Goal: Task Accomplishment & Management: Use online tool/utility

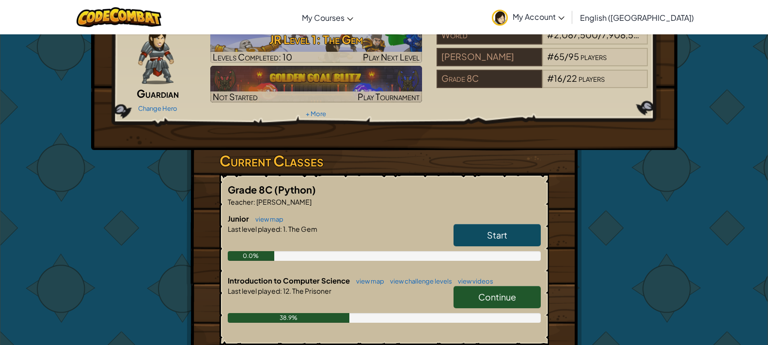
scroll to position [97, 0]
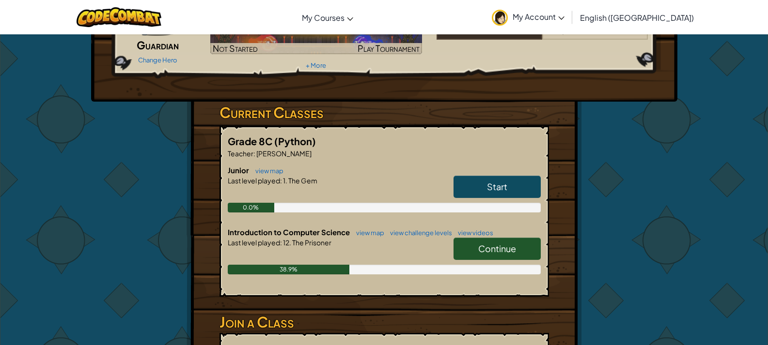
click at [495, 245] on span "Continue" at bounding box center [497, 248] width 38 height 11
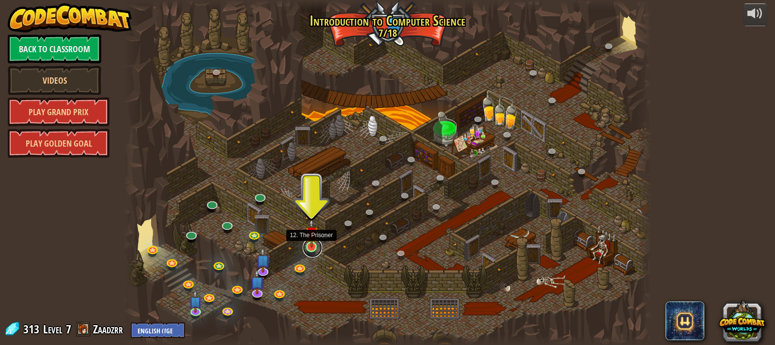
click at [306, 247] on div at bounding box center [311, 247] width 11 height 11
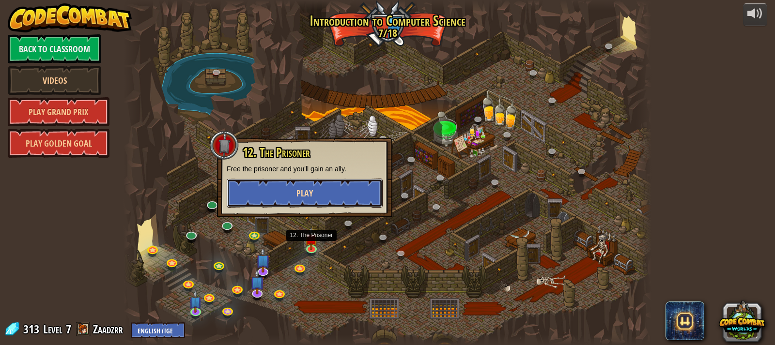
click at [349, 201] on button "Play" at bounding box center [305, 193] width 156 height 29
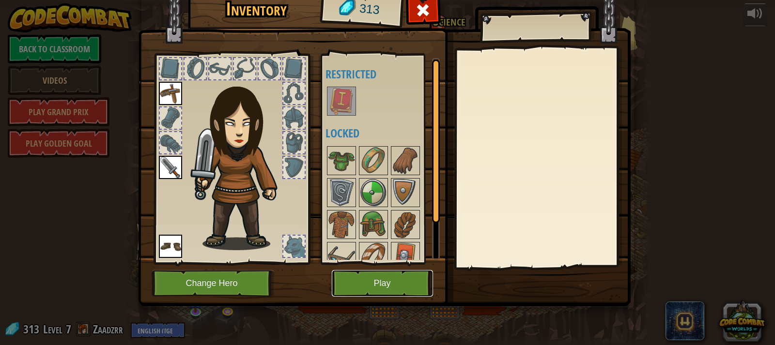
click at [389, 287] on button "Play" at bounding box center [382, 283] width 101 height 27
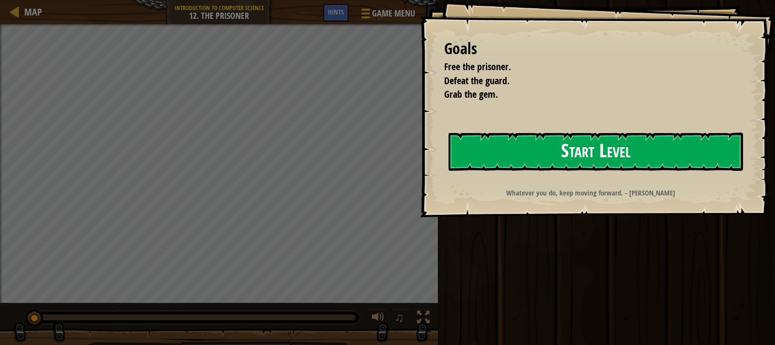
click at [623, 150] on button "Start Level" at bounding box center [596, 152] width 295 height 38
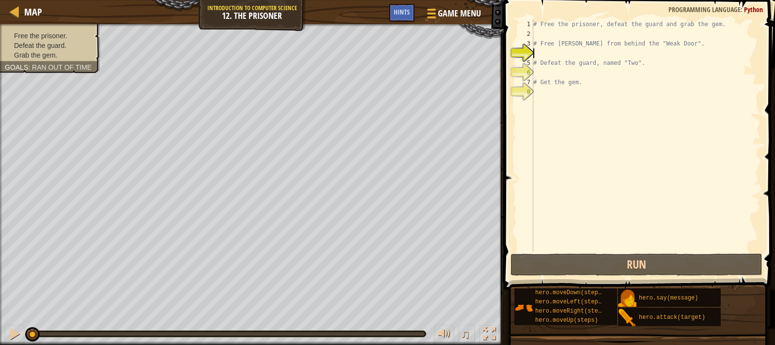
click at [535, 59] on div "# Free the prisoner, defeat the guard and grab the gem. # Free [PERSON_NAME] fr…" at bounding box center [645, 145] width 229 height 252
type textarea "# Defeat the guard, named "Two"."
click at [398, 14] on span "Hints" at bounding box center [402, 11] width 16 height 9
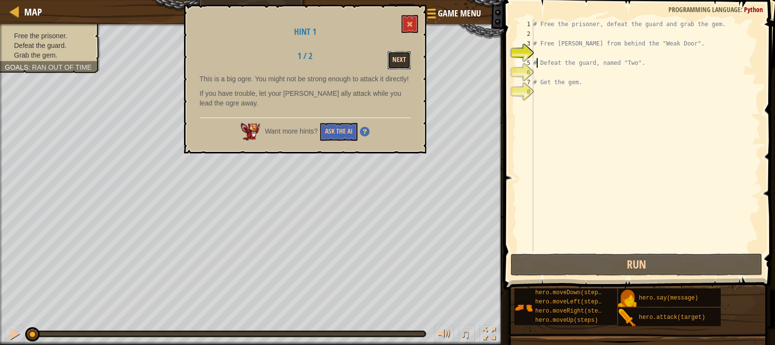
click at [402, 60] on button "Next" at bounding box center [399, 60] width 23 height 18
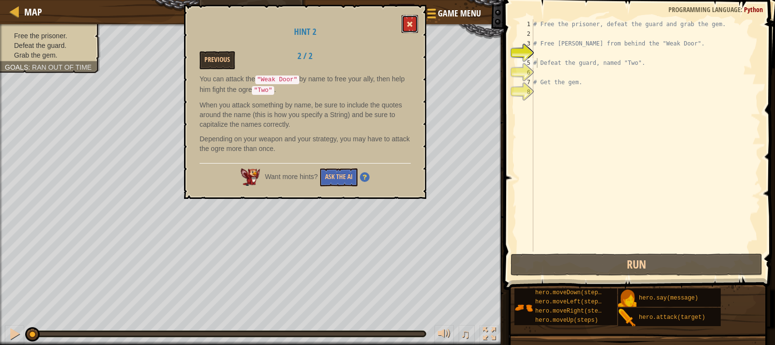
click at [416, 24] on button at bounding box center [410, 24] width 16 height 18
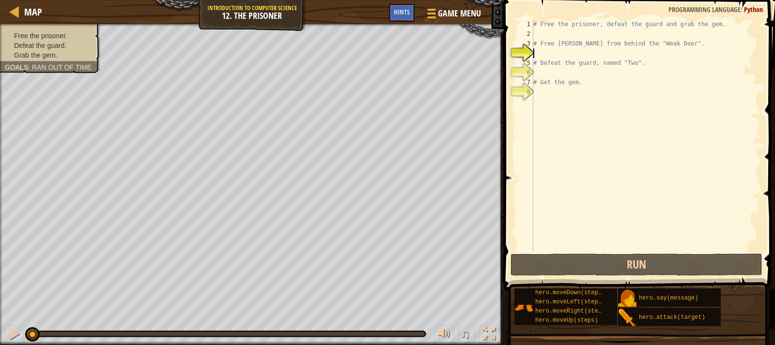
click at [576, 50] on div "# Free the prisoner, defeat the guard and grab the gem. # Free [PERSON_NAME] fr…" at bounding box center [645, 145] width 229 height 252
type textarea "h"
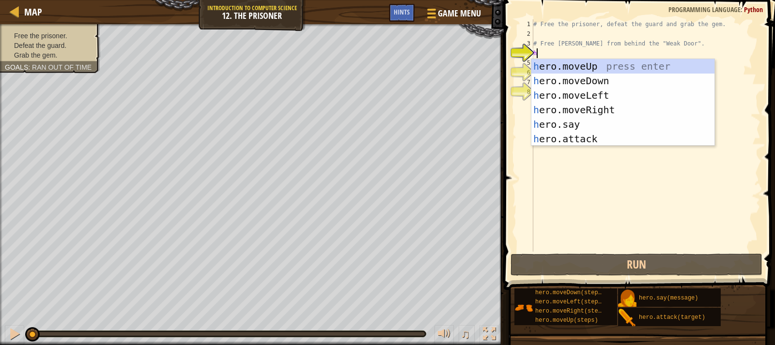
scroll to position [4, 0]
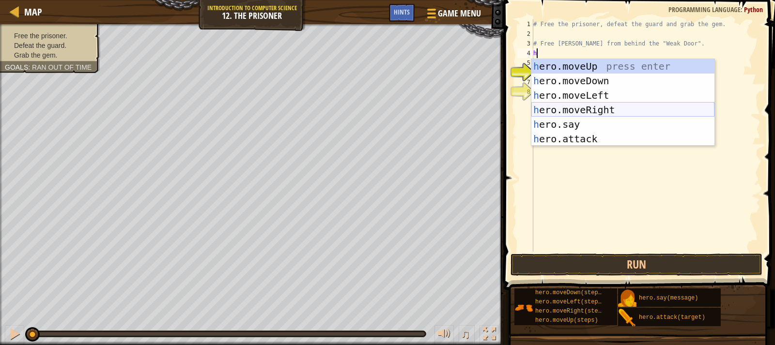
click at [597, 110] on div "h ero.moveUp press enter h ero.moveDown press enter h ero.moveLeft press enter …" at bounding box center [622, 117] width 183 height 116
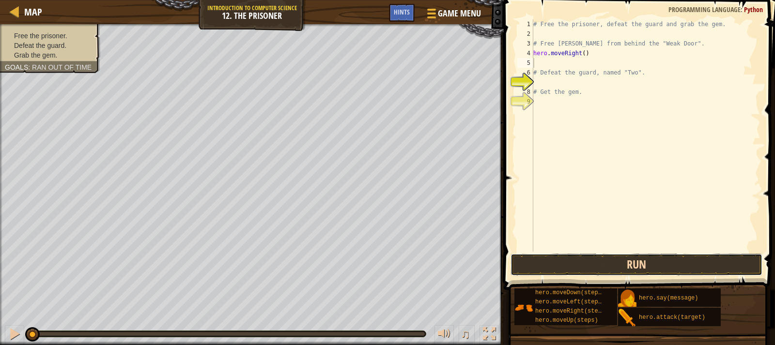
click at [643, 261] on button "Run" at bounding box center [637, 265] width 252 height 22
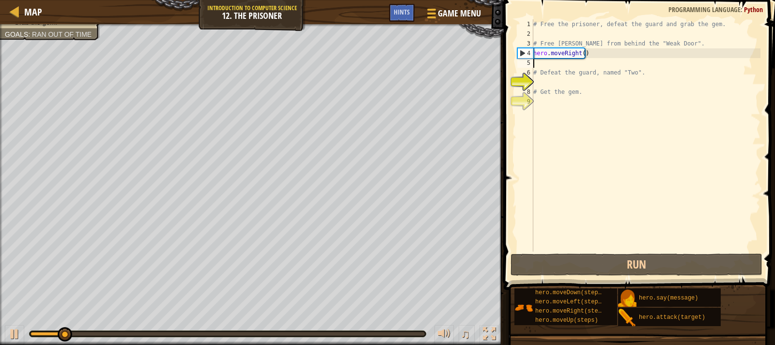
click at [555, 67] on div "# Free the prisoner, defeat the guard and grab the gem. # Free [PERSON_NAME] fr…" at bounding box center [645, 145] width 229 height 252
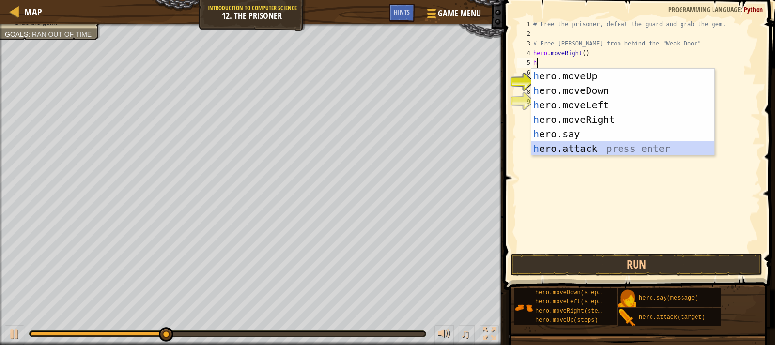
click at [612, 148] on div "h ero.moveUp press enter h ero.moveDown press enter h ero.moveLeft press enter …" at bounding box center [622, 127] width 183 height 116
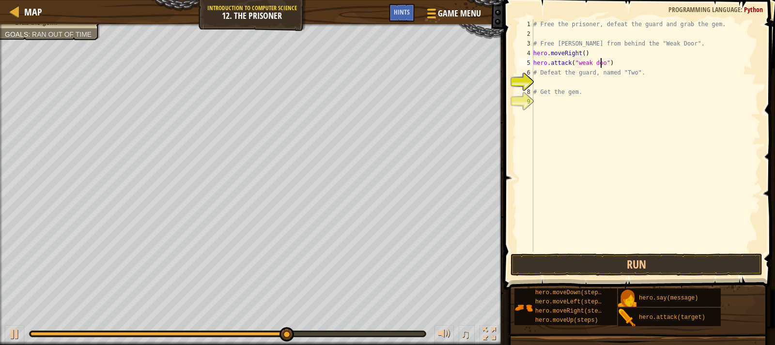
scroll to position [4, 6]
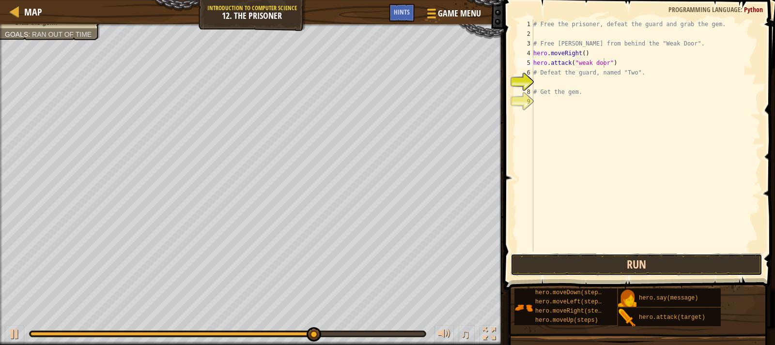
click at [728, 257] on button "Run" at bounding box center [637, 265] width 252 height 22
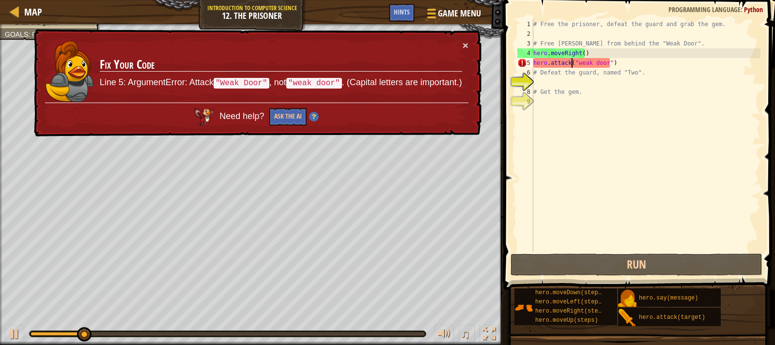
click at [570, 63] on div "# Free the prisoner, defeat the guard and grab the gem. # Free [PERSON_NAME] fr…" at bounding box center [645, 145] width 229 height 252
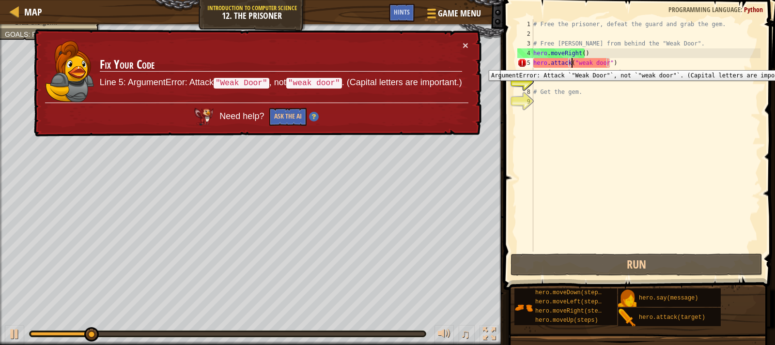
click at [532, 63] on div "5" at bounding box center [525, 63] width 16 height 10
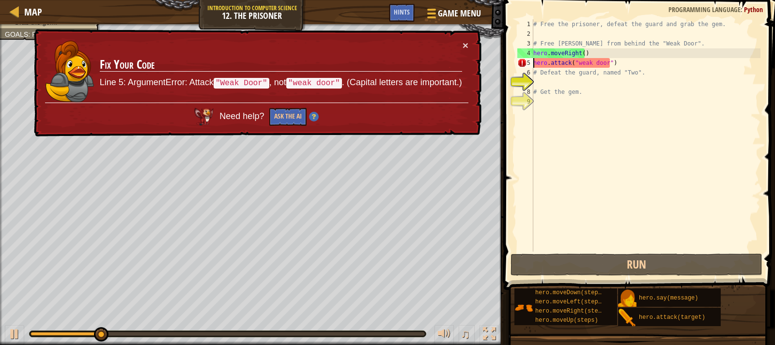
click at [576, 62] on div "# Free the prisoner, defeat the guard and grab the gem. # Free [PERSON_NAME] fr…" at bounding box center [645, 145] width 229 height 252
click at [577, 63] on div "# Free the prisoner, defeat the guard and grab the gem. # Free [PERSON_NAME] fr…" at bounding box center [645, 145] width 229 height 252
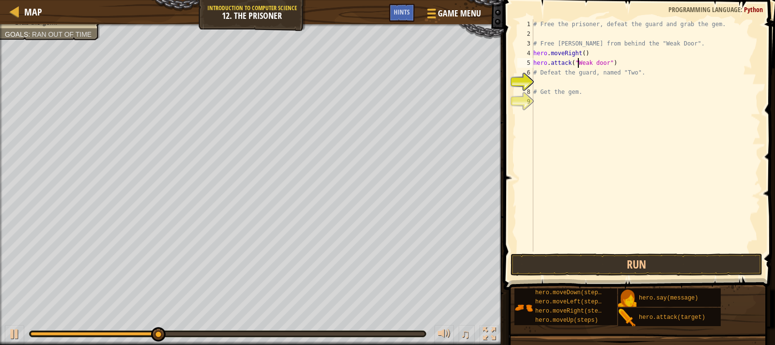
scroll to position [4, 4]
click at [598, 61] on div "# Free the prisoner, defeat the guard and grab the gem. # Free [PERSON_NAME] fr…" at bounding box center [645, 145] width 229 height 252
click at [593, 61] on div "# Free the prisoner, defeat the guard and grab the gem. # Free [PERSON_NAME] fr…" at bounding box center [645, 145] width 229 height 252
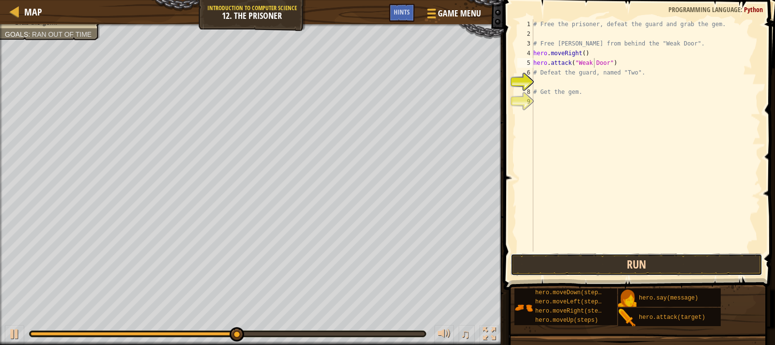
click at [652, 265] on button "Run" at bounding box center [637, 265] width 252 height 22
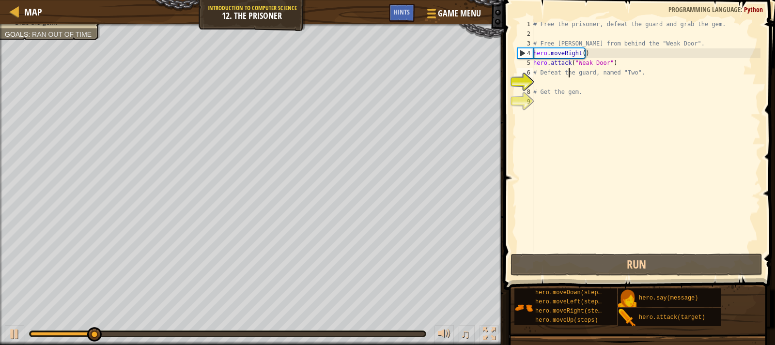
click at [569, 77] on div "# Free the prisoner, defeat the guard and grab the gem. # Free [PERSON_NAME] fr…" at bounding box center [645, 145] width 229 height 252
type textarea "# Defeat the guard, named "Two"."
click at [613, 75] on div "# Free the prisoner, defeat the guard and grab the gem. # Free [PERSON_NAME] fr…" at bounding box center [645, 145] width 229 height 252
click at [590, 73] on div "# Free the prisoner, defeat the guard and grab the gem. # Free [PERSON_NAME] fr…" at bounding box center [645, 145] width 229 height 252
click at [645, 77] on div "# Free the prisoner, defeat the guard and grab the gem. # Free [PERSON_NAME] fr…" at bounding box center [645, 145] width 229 height 252
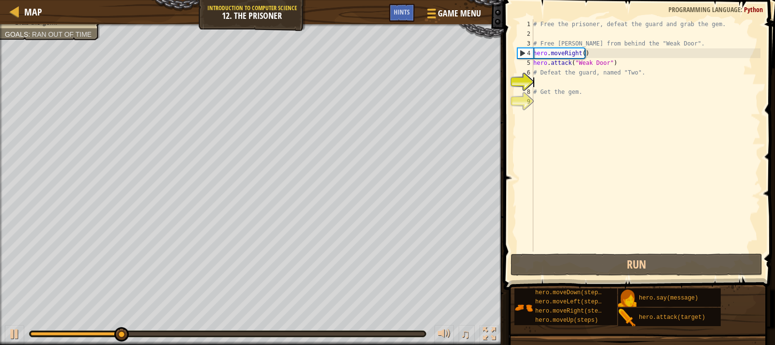
click at [609, 85] on div "# Free the prisoner, defeat the guard and grab the gem. # Free [PERSON_NAME] fr…" at bounding box center [645, 145] width 229 height 252
drag, startPoint x: 583, startPoint y: 81, endPoint x: 584, endPoint y: 73, distance: 8.8
click at [582, 81] on div "# Free the prisoner, defeat the guard and grab the gem. # Free [PERSON_NAME] fr…" at bounding box center [645, 145] width 229 height 252
click at [586, 71] on div "# Free the prisoner, defeat the guard and grab the gem. # Free [PERSON_NAME] fr…" at bounding box center [645, 145] width 229 height 252
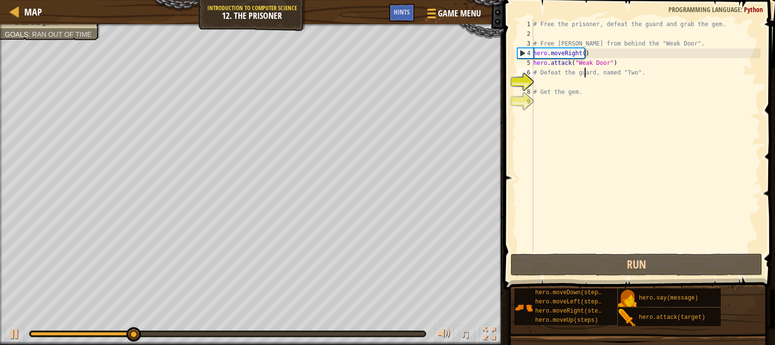
type textarea "# Defeat the guard, named "Two"."
click at [564, 81] on div "# Free the prisoner, defeat the guard and grab the gem. # Free [PERSON_NAME] fr…" at bounding box center [645, 145] width 229 height 252
type textarea "H"
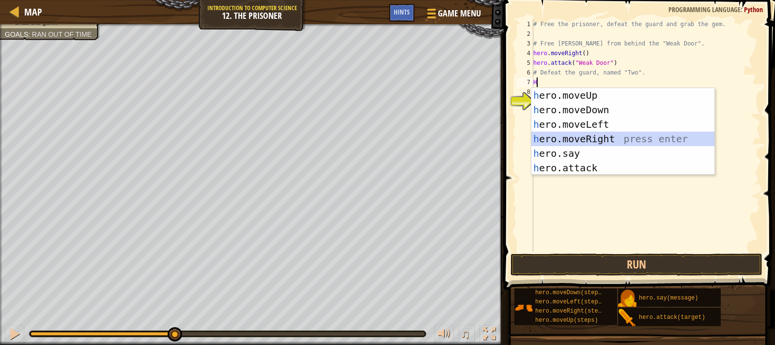
click at [622, 134] on div "h ero.moveUp press enter h ero.moveDown press enter h ero.moveLeft press enter …" at bounding box center [622, 146] width 183 height 116
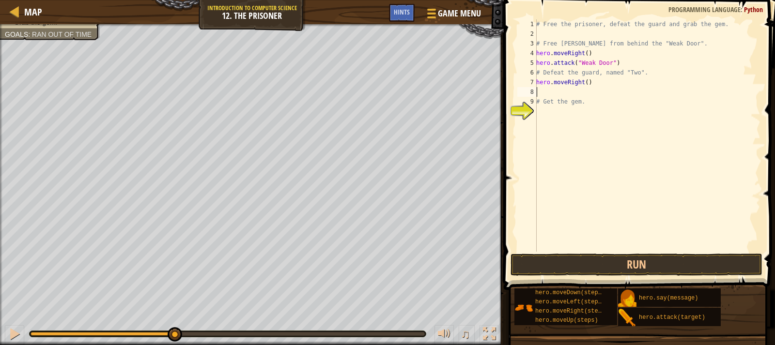
click at [582, 87] on div "# Free the prisoner, defeat the guard and grab the gem. # Free [PERSON_NAME] fr…" at bounding box center [647, 145] width 226 height 252
click at [584, 83] on div "# Free the prisoner, defeat the guard and grab the gem. # Free [PERSON_NAME] fr…" at bounding box center [647, 145] width 226 height 252
click at [669, 269] on button "Run" at bounding box center [637, 265] width 252 height 22
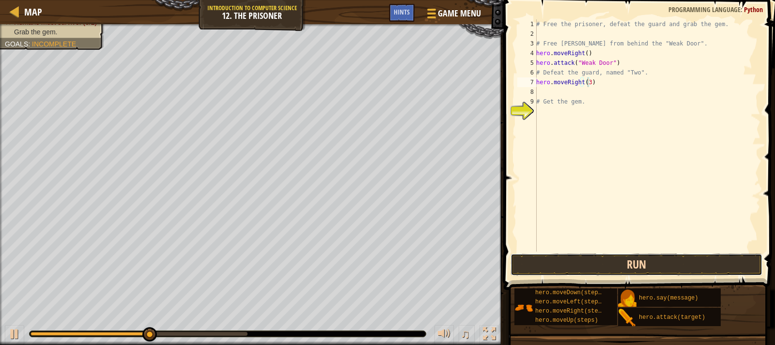
click at [652, 266] on button "Run" at bounding box center [637, 265] width 252 height 22
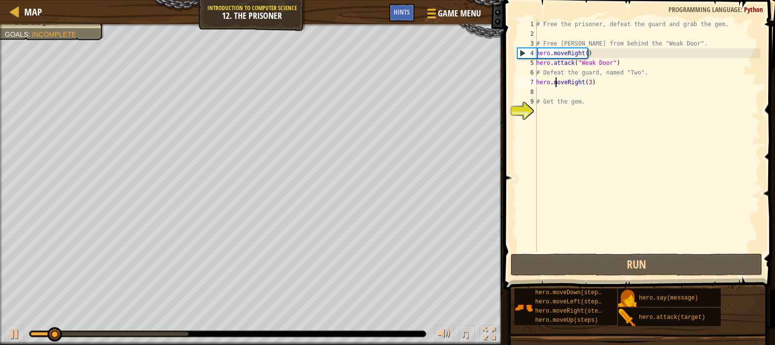
click at [558, 88] on div "# Free the prisoner, defeat the guard and grab the gem. # Free [PERSON_NAME] fr…" at bounding box center [647, 145] width 226 height 252
type textarea "hero.moveRight(3)"
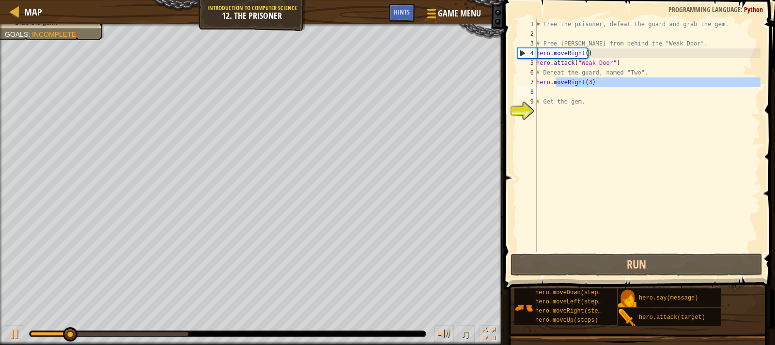
click at [559, 93] on div "# Free the prisoner, defeat the guard and grab the gem. # Free [PERSON_NAME] fr…" at bounding box center [647, 135] width 226 height 233
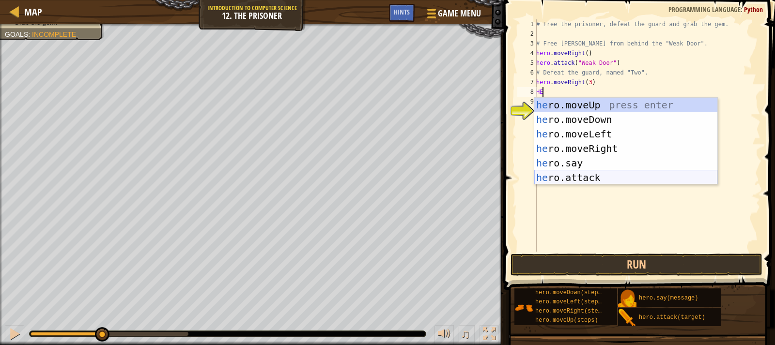
click at [584, 180] on div "he ro.moveUp press enter he ro.moveDown press enter he ro.moveLeft press enter …" at bounding box center [625, 156] width 183 height 116
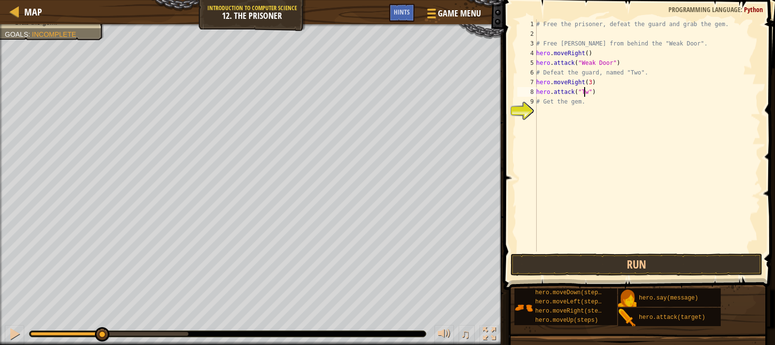
scroll to position [4, 4]
click at [636, 267] on button "Run" at bounding box center [637, 265] width 252 height 22
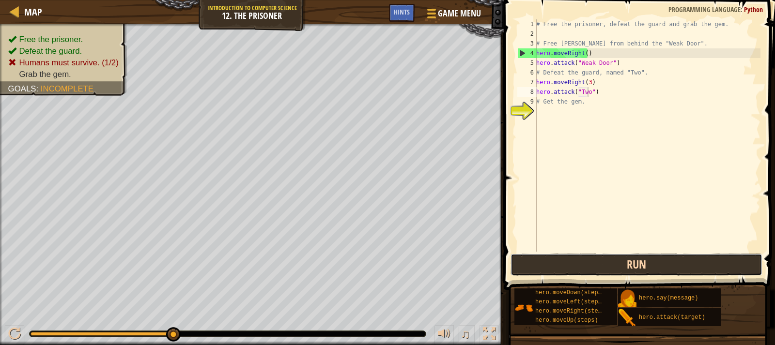
click at [720, 263] on button "Run" at bounding box center [637, 265] width 252 height 22
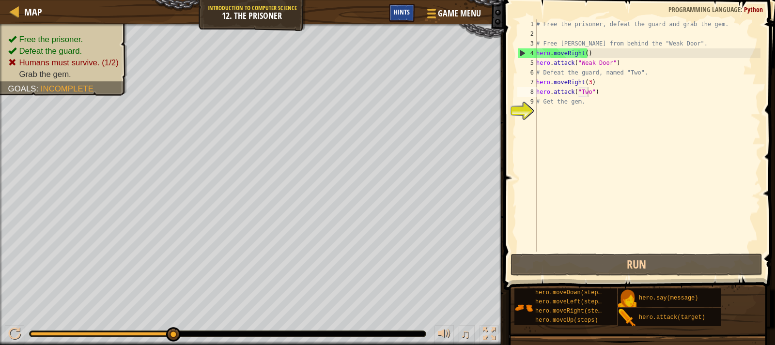
click at [396, 11] on span "Hints" at bounding box center [402, 11] width 16 height 9
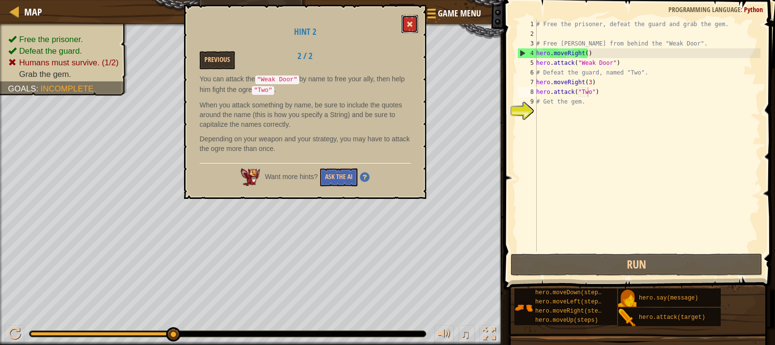
click at [407, 18] on button at bounding box center [410, 24] width 16 height 18
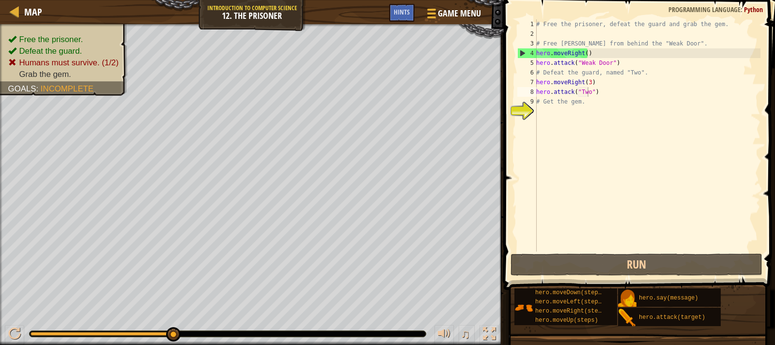
click at [588, 93] on div "# Free the prisoner, defeat the guard and grab the gem. # Free [PERSON_NAME] fr…" at bounding box center [647, 145] width 226 height 252
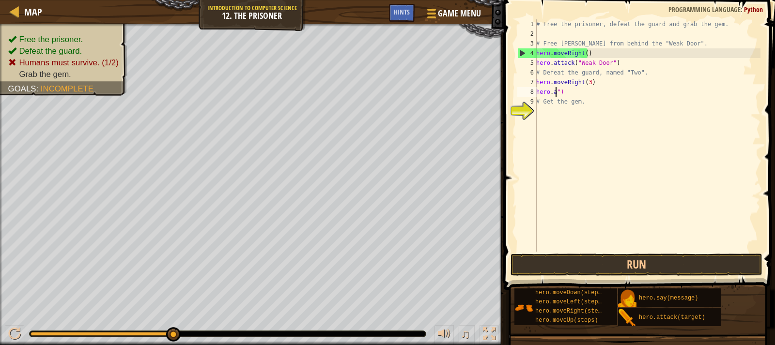
scroll to position [4, 0]
drag, startPoint x: 584, startPoint y: 97, endPoint x: 585, endPoint y: 92, distance: 4.9
click at [585, 93] on div "# Free the prisoner, defeat the guard and grab the gem. # Free [PERSON_NAME] fr…" at bounding box center [647, 145] width 226 height 252
click at [585, 83] on div "# Free the prisoner, defeat the guard and grab the gem. # Free [PERSON_NAME] fr…" at bounding box center [647, 145] width 226 height 252
click at [583, 89] on div "# Free the prisoner, defeat the guard and grab the gem. # Free [PERSON_NAME] fr…" at bounding box center [647, 145] width 226 height 252
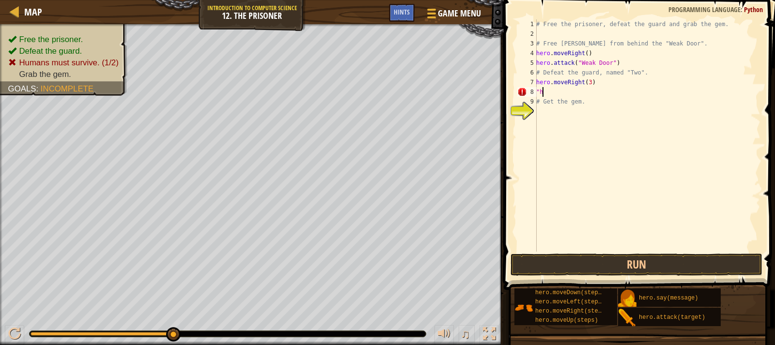
type textarea """
type textarea "h"
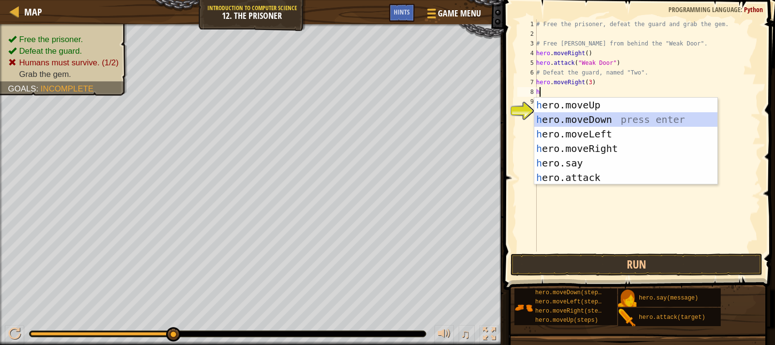
click at [605, 122] on div "h ero.moveUp press enter h ero.moveDown press enter h ero.moveLeft press enter …" at bounding box center [625, 156] width 183 height 116
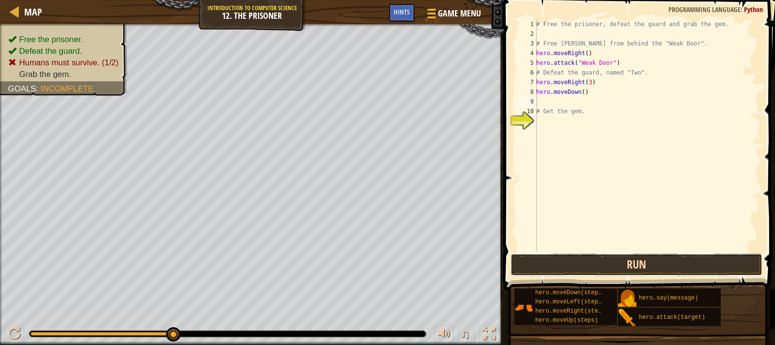
click at [660, 263] on button "Run" at bounding box center [637, 265] width 252 height 22
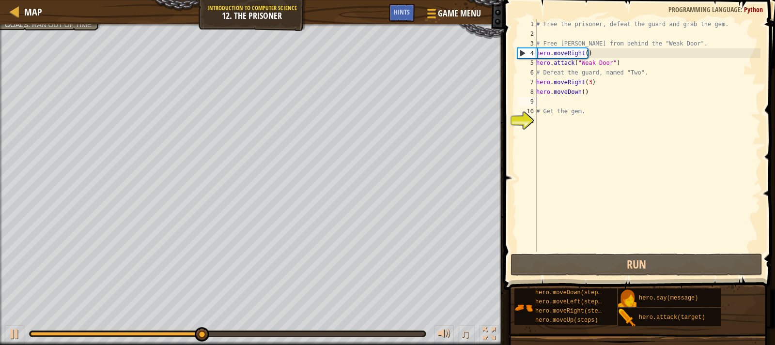
click at [562, 97] on div "# Free the prisoner, defeat the guard and grab the gem. # Free [PERSON_NAME] fr…" at bounding box center [647, 145] width 226 height 252
click at [583, 92] on div "# Free the prisoner, defeat the guard and grab the gem. # Free [PERSON_NAME] fr…" at bounding box center [647, 145] width 226 height 252
drag, startPoint x: 583, startPoint y: 92, endPoint x: 575, endPoint y: 94, distance: 8.1
click at [580, 94] on div "# Free the prisoner, defeat the guard and grab the gem. # Free [PERSON_NAME] fr…" at bounding box center [647, 145] width 226 height 252
click at [572, 94] on div "# Free the prisoner, defeat the guard and grab the gem. # Free [PERSON_NAME] fr…" at bounding box center [647, 145] width 226 height 252
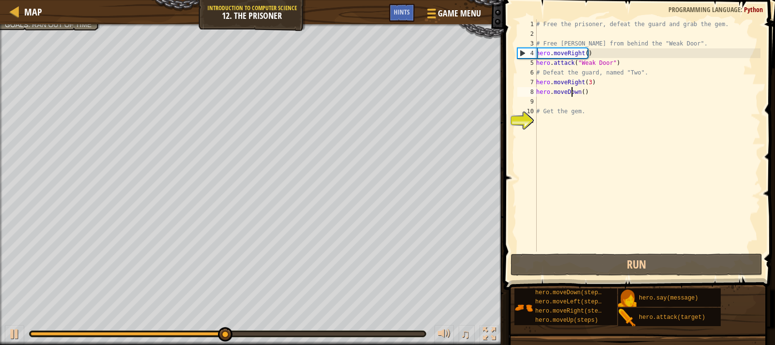
click at [582, 94] on div "# Free the prisoner, defeat the guard and grab the gem. # Free [PERSON_NAME] fr…" at bounding box center [647, 145] width 226 height 252
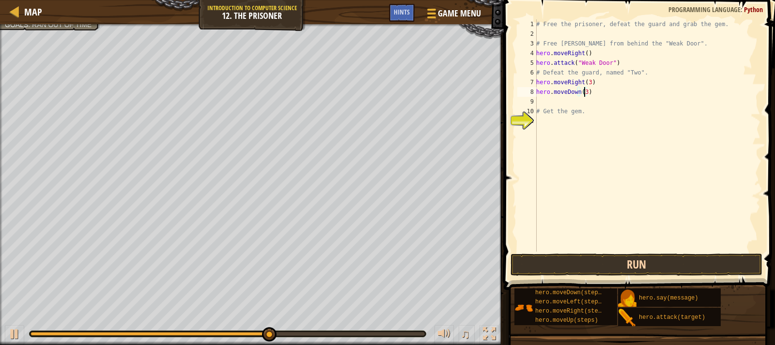
type textarea "hero.moveDown(3)"
drag, startPoint x: 732, startPoint y: 258, endPoint x: 740, endPoint y: 256, distance: 8.4
click at [737, 257] on button "Run" at bounding box center [637, 265] width 252 height 22
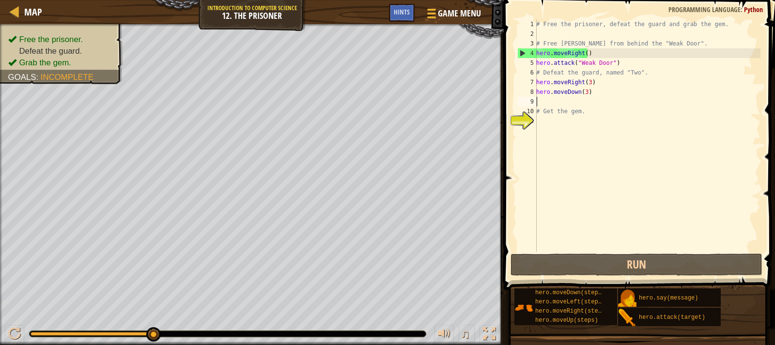
click at [548, 100] on div "# Free the prisoner, defeat the guard and grab the gem. # Free [PERSON_NAME] fr…" at bounding box center [647, 145] width 226 height 252
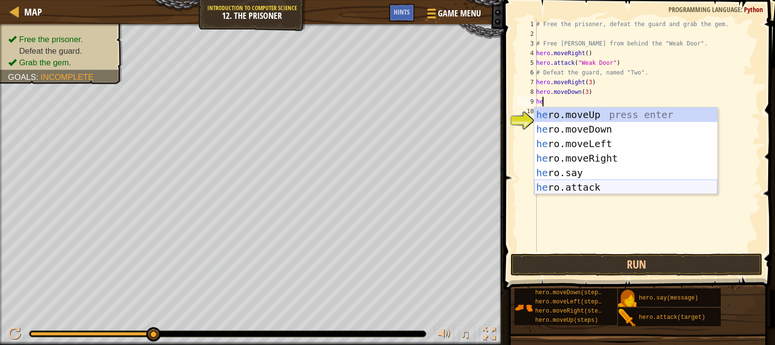
click at [613, 192] on div "he ro.moveUp press enter he ro.moveDown press enter he ro.moveLeft press enter …" at bounding box center [625, 166] width 183 height 116
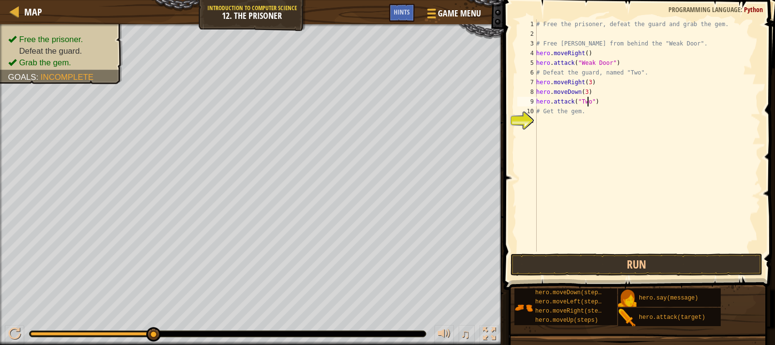
scroll to position [4, 4]
type textarea "hero.attack("Two")"
click at [692, 264] on button "Run" at bounding box center [637, 265] width 252 height 22
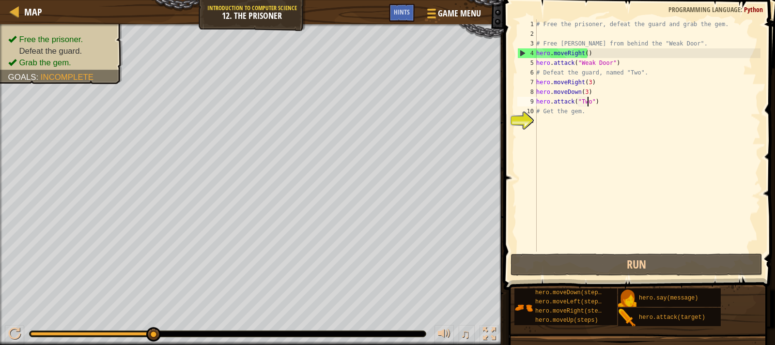
click at [596, 123] on div "# Free the prisoner, defeat the guard and grab the gem. # Free [PERSON_NAME] fr…" at bounding box center [647, 145] width 226 height 252
click at [590, 121] on div "# Free the prisoner, defeat the guard and grab the gem. # Free [PERSON_NAME] fr…" at bounding box center [647, 145] width 226 height 252
click at [566, 125] on div "# Free the prisoner, defeat the guard and grab the gem. # Free [PERSON_NAME] fr…" at bounding box center [647, 145] width 226 height 252
click at [574, 54] on div "# Free the prisoner, defeat the guard and grab the gem. # Free [PERSON_NAME] fr…" at bounding box center [647, 145] width 226 height 252
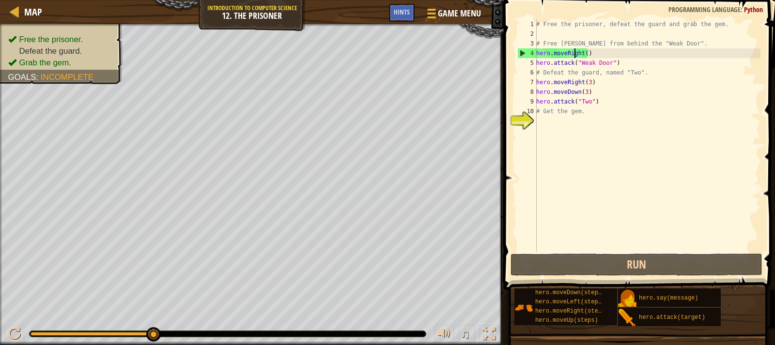
type textarea "hero.moveRight()"
click at [586, 55] on div "# Free the prisoner, defeat the guard and grab the gem. # Free [PERSON_NAME] fr…" at bounding box center [647, 145] width 226 height 252
drag, startPoint x: 553, startPoint y: 129, endPoint x: 558, endPoint y: 124, distance: 6.5
click at [557, 124] on div "# Free the prisoner, defeat the guard and grab the gem. # Free [PERSON_NAME] fr…" at bounding box center [647, 145] width 226 height 252
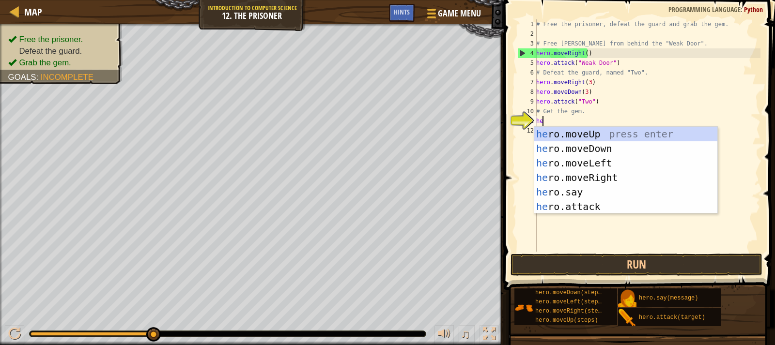
scroll to position [4, 0]
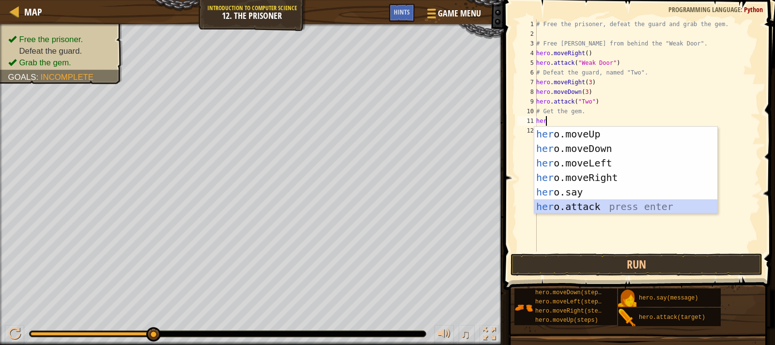
click at [576, 211] on div "her o.moveUp press enter her o.moveDown press enter her o.moveLeft press enter …" at bounding box center [625, 185] width 183 height 116
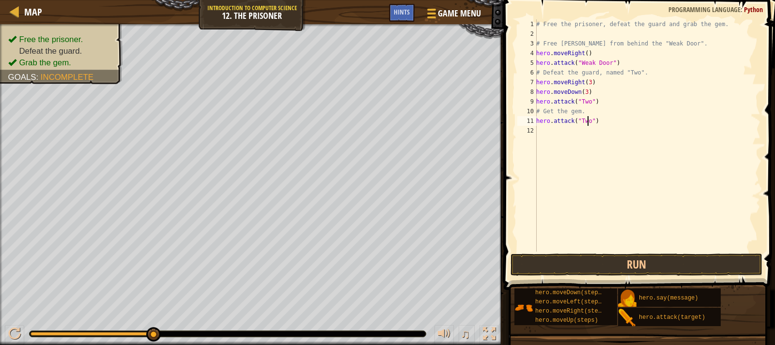
scroll to position [4, 4]
click at [759, 261] on button "Run" at bounding box center [637, 265] width 252 height 22
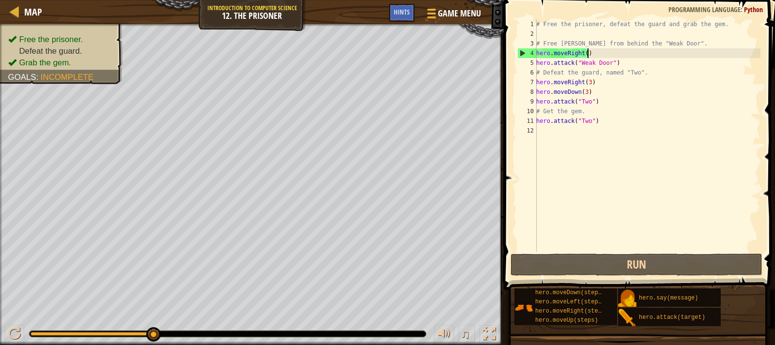
click at [604, 51] on div "# Free the prisoner, defeat the guard and grab the gem. # Free [PERSON_NAME] fr…" at bounding box center [647, 145] width 226 height 252
type textarea "hero.moveRight()"
click at [582, 57] on div "# Free the prisoner, defeat the guard and grab the gem. # Free [PERSON_NAME] fr…" at bounding box center [647, 145] width 226 height 252
click at [587, 53] on div "# Free the prisoner, defeat the guard and grab the gem. # Free [PERSON_NAME] fr…" at bounding box center [647, 145] width 226 height 252
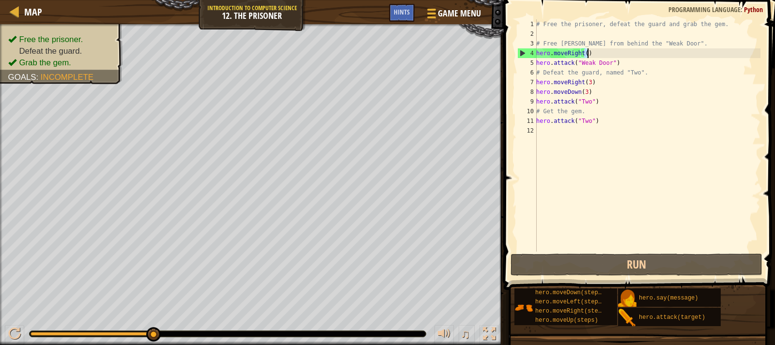
click at [588, 53] on div "# Free the prisoner, defeat the guard and grab the gem. # Free [PERSON_NAME] fr…" at bounding box center [647, 135] width 226 height 233
click at [584, 57] on div "# Free the prisoner, defeat the guard and grab the gem. # Free [PERSON_NAME] fr…" at bounding box center [647, 145] width 226 height 252
click at [649, 143] on div "# Free the prisoner, defeat the guard and grab the gem. # Free [PERSON_NAME] fr…" at bounding box center [647, 145] width 226 height 252
click at [656, 131] on div "# Free the prisoner, defeat the guard and grab the gem. # Free [PERSON_NAME] fr…" at bounding box center [647, 145] width 226 height 252
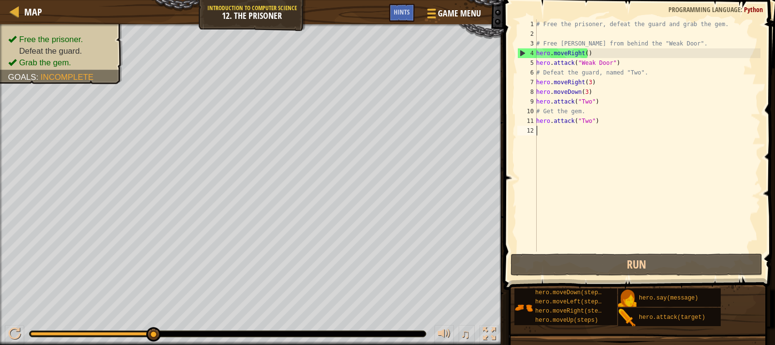
click at [656, 119] on div "# Free the prisoner, defeat the guard and grab the gem. # Free [PERSON_NAME] fr…" at bounding box center [647, 145] width 226 height 252
drag, startPoint x: 657, startPoint y: 114, endPoint x: 660, endPoint y: 110, distance: 5.1
click at [658, 113] on div "# Free the prisoner, defeat the guard and grab the gem. # Free [PERSON_NAME] fr…" at bounding box center [647, 145] width 226 height 252
click at [664, 105] on div "# Free the prisoner, defeat the guard and grab the gem. # Free [PERSON_NAME] fr…" at bounding box center [647, 145] width 226 height 252
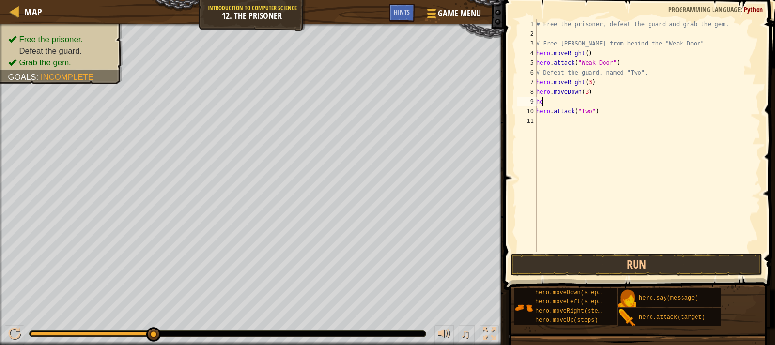
type textarea "h"
click at [613, 116] on div "# Free the prisoner, defeat the guard and grab the gem. # Free [PERSON_NAME] fr…" at bounding box center [647, 145] width 226 height 252
click at [613, 112] on div "# Free the prisoner, defeat the guard and grab the gem. # Free [PERSON_NAME] fr…" at bounding box center [647, 145] width 226 height 252
type textarea "h"
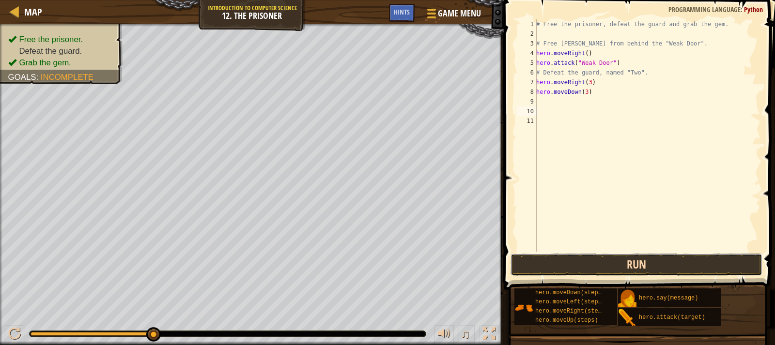
click at [739, 269] on button "Run" at bounding box center [637, 265] width 252 height 22
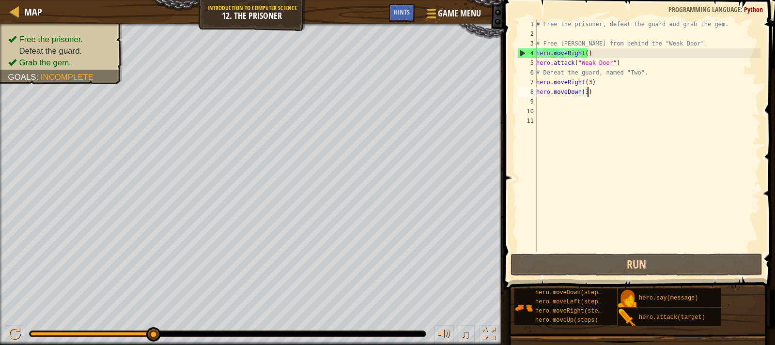
click at [608, 93] on div "# Free the prisoner, defeat the guard and grab the gem. # Free [PERSON_NAME] fr…" at bounding box center [647, 145] width 226 height 252
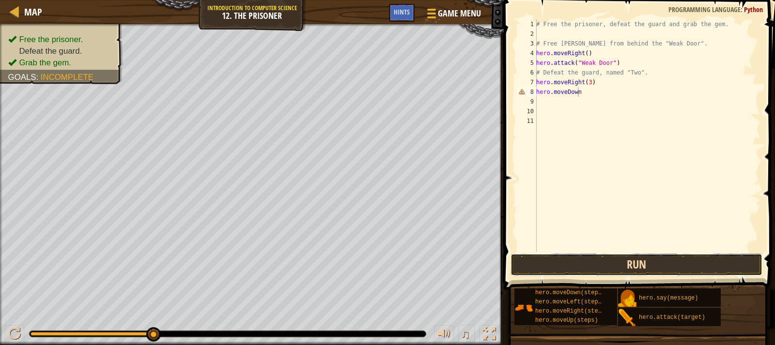
click at [687, 265] on button "Run" at bounding box center [637, 265] width 252 height 22
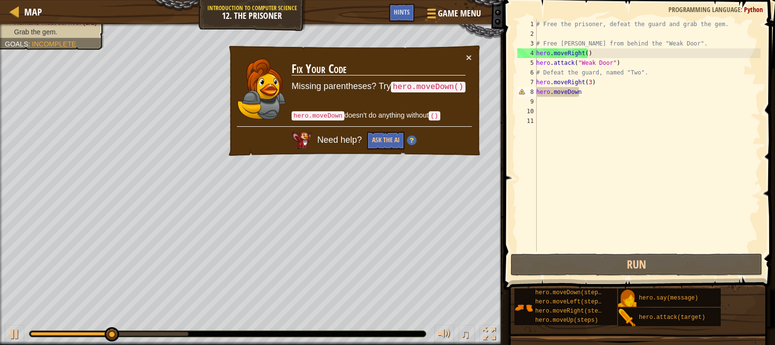
click at [468, 50] on div "× Fix Your Code Missing parentheses? Try hero.moveDown() hero.moveDown doesn't …" at bounding box center [354, 101] width 255 height 114
click at [467, 54] on button "×" at bounding box center [469, 57] width 6 height 10
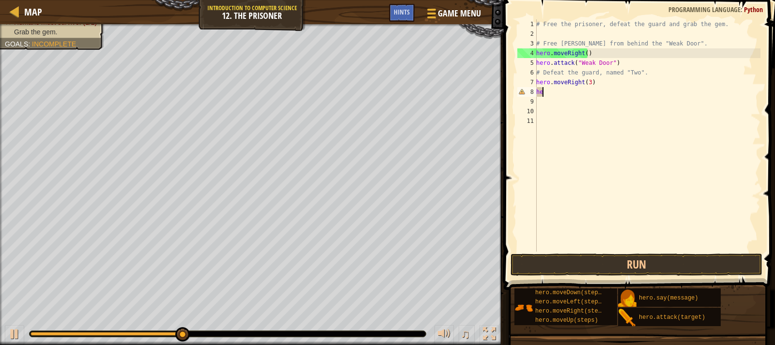
type textarea "h"
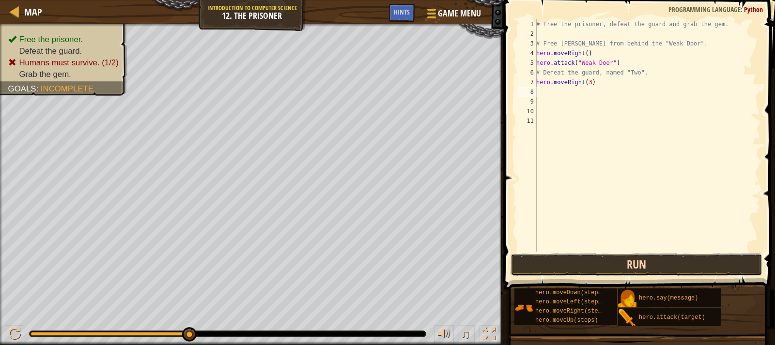
click at [670, 265] on button "Run" at bounding box center [637, 265] width 252 height 22
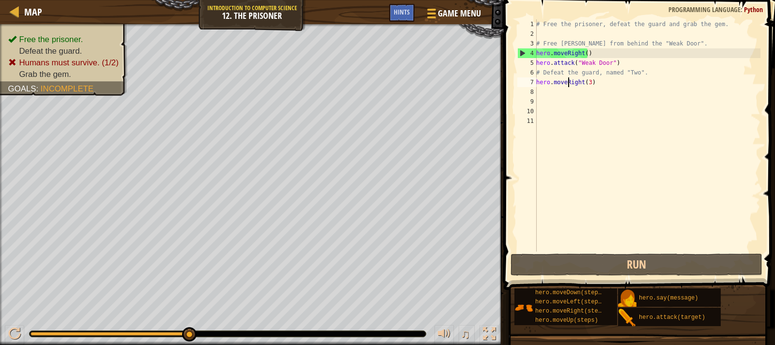
click at [568, 84] on div "# Free the prisoner, defeat the guard and grab the gem. # Free [PERSON_NAME] fr…" at bounding box center [647, 145] width 226 height 252
type textarea "hero.moveRight(3)"
click at [590, 81] on div "# Free the prisoner, defeat the guard and grab the gem. # Free [PERSON_NAME] fr…" at bounding box center [647, 145] width 226 height 252
click at [575, 89] on div "# Free the prisoner, defeat the guard and grab the gem. # Free [PERSON_NAME] fr…" at bounding box center [647, 145] width 226 height 252
type textarea "h"
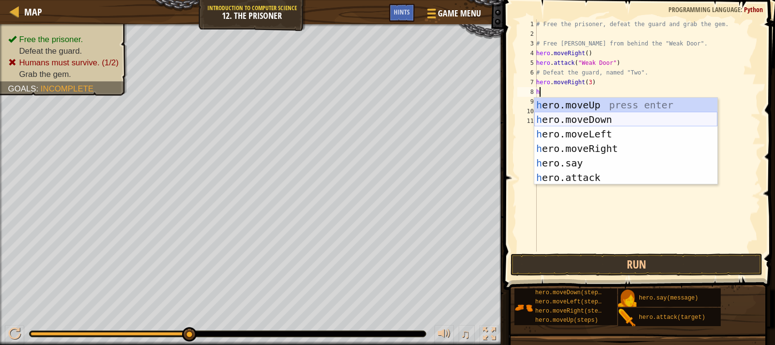
click at [615, 117] on div "h ero.moveUp press enter h ero.moveDown press enter h ero.moveLeft press enter …" at bounding box center [625, 156] width 183 height 116
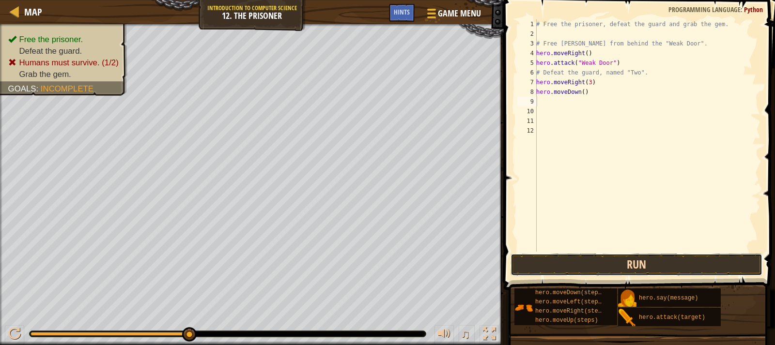
click at [701, 257] on button "Run" at bounding box center [637, 265] width 252 height 22
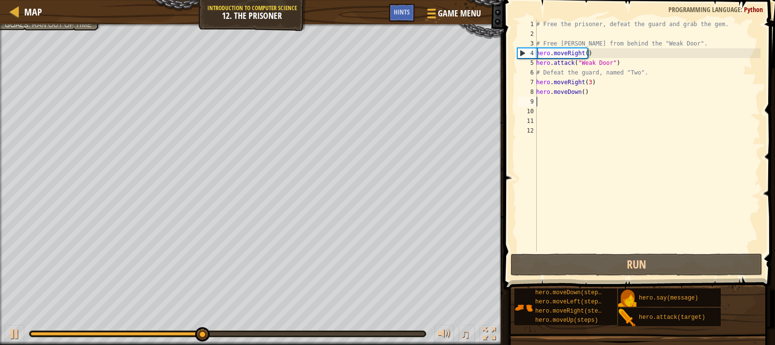
click at [610, 103] on div "# Free the prisoner, defeat the guard and grab the gem. # Free [PERSON_NAME] fr…" at bounding box center [647, 145] width 226 height 252
click at [582, 93] on div "# Free the prisoner, defeat the guard and grab the gem. # Free [PERSON_NAME] fr…" at bounding box center [647, 145] width 226 height 252
type textarea "hero.moveDown()"
click at [545, 97] on div "# Free the prisoner, defeat the guard and grab the gem. # Free [PERSON_NAME] fr…" at bounding box center [647, 145] width 226 height 252
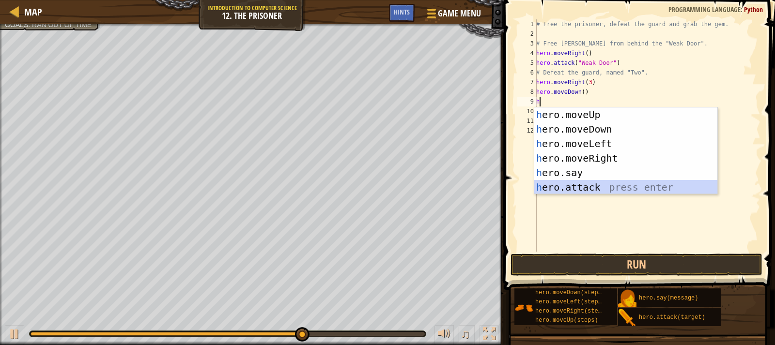
click at [600, 186] on div "h ero.moveUp press enter h ero.moveDown press enter h ero.moveLeft press enter …" at bounding box center [625, 166] width 183 height 116
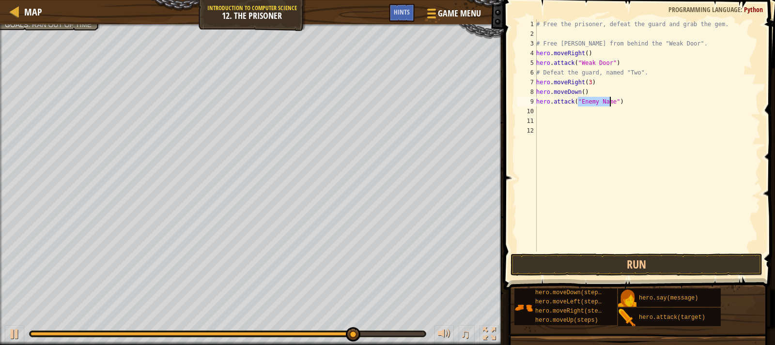
type textarea "hero.attack("Enemy Name")"
click at [608, 100] on div "# Free the prisoner, defeat the guard and grab the gem. # Free [PERSON_NAME] fr…" at bounding box center [647, 135] width 226 height 233
click at [632, 108] on div "# Free the prisoner, defeat the guard and grab the gem. # Free [PERSON_NAME] fr…" at bounding box center [647, 145] width 226 height 252
drag, startPoint x: 632, startPoint y: 108, endPoint x: 630, endPoint y: 102, distance: 6.3
click at [631, 107] on div "# Free the prisoner, defeat the guard and grab the gem. # Free [PERSON_NAME] fr…" at bounding box center [647, 145] width 226 height 252
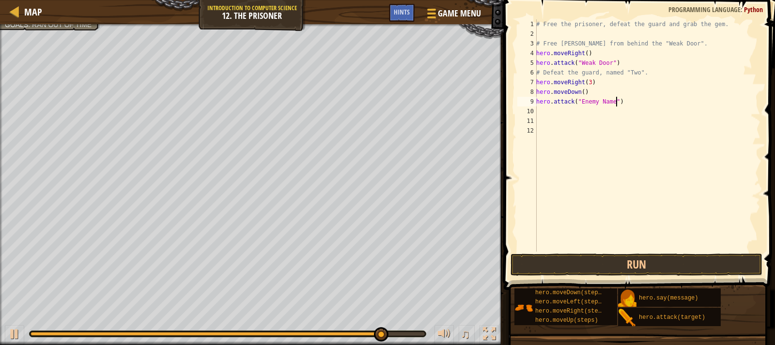
click at [630, 100] on div "# Free the prisoner, defeat the guard and grab the gem. # Free [PERSON_NAME] fr…" at bounding box center [647, 145] width 226 height 252
type textarea "h"
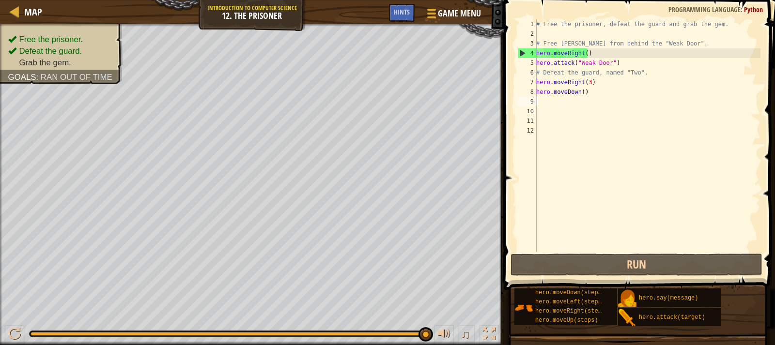
type textarea "h"
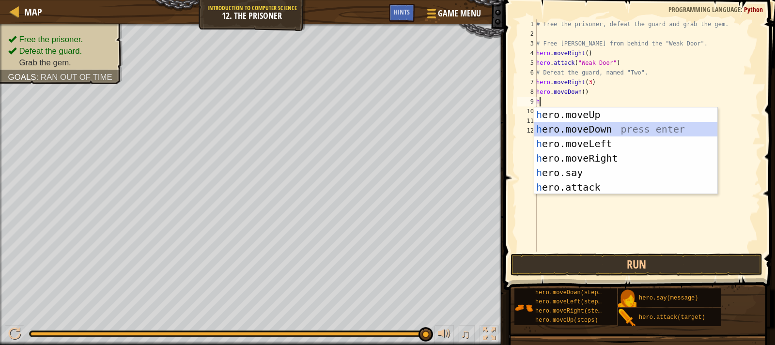
click at [616, 123] on div "h ero.moveUp press enter h ero.moveDown press enter h ero.moveLeft press enter …" at bounding box center [625, 166] width 183 height 116
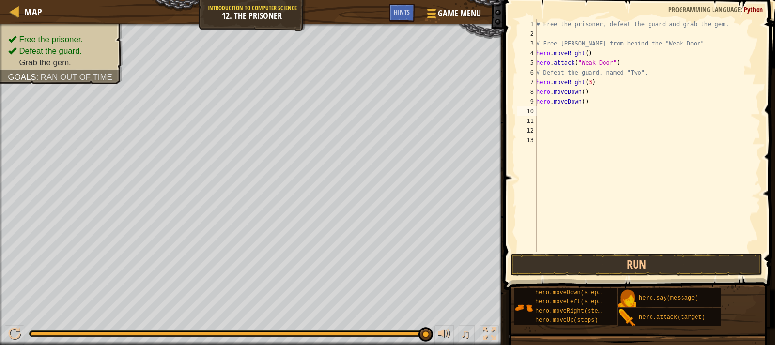
click at [574, 102] on div "# Free the prisoner, defeat the guard and grab the gem. # Free [PERSON_NAME] fr…" at bounding box center [647, 145] width 226 height 252
click at [582, 101] on div "# Free the prisoner, defeat the guard and grab the gem. # Free [PERSON_NAME] fr…" at bounding box center [647, 145] width 226 height 252
click at [698, 265] on button "Run" at bounding box center [637, 265] width 252 height 22
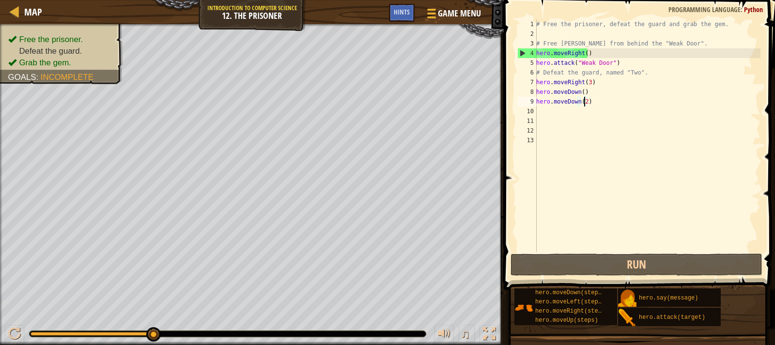
scroll to position [4, 3]
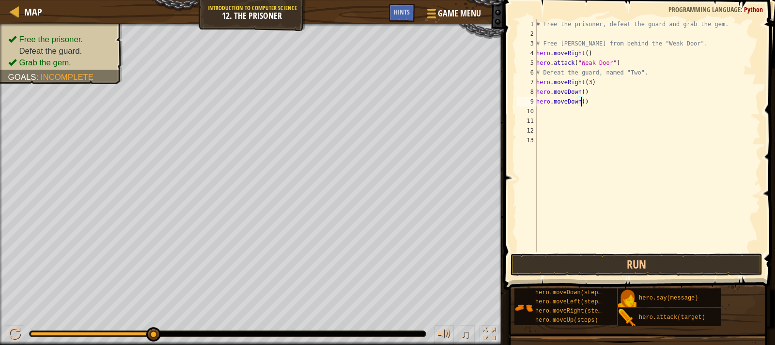
type textarea "hero.moveDown(2)"
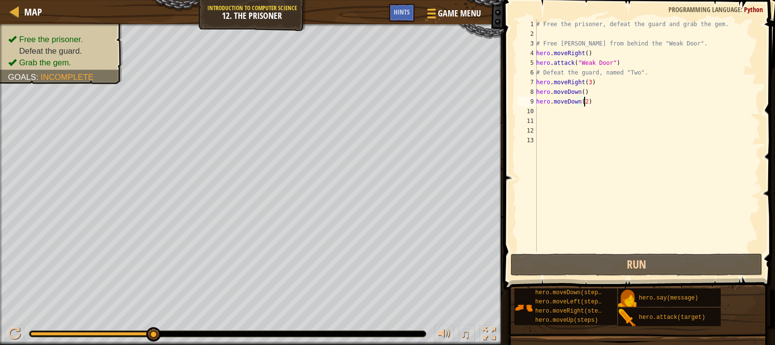
scroll to position [4, 4]
click at [599, 111] on div "# Free the prisoner, defeat the guard and grab the gem. # Free [PERSON_NAME] fr…" at bounding box center [647, 145] width 226 height 252
type textarea "h"
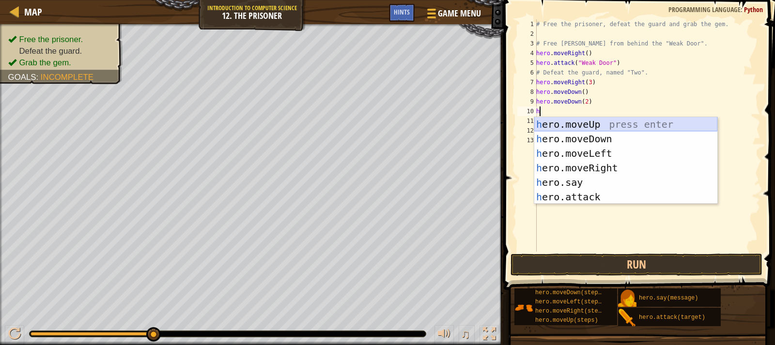
click at [611, 121] on div "h ero.moveUp press enter h ero.moveDown press enter h ero.moveLeft press enter …" at bounding box center [625, 175] width 183 height 116
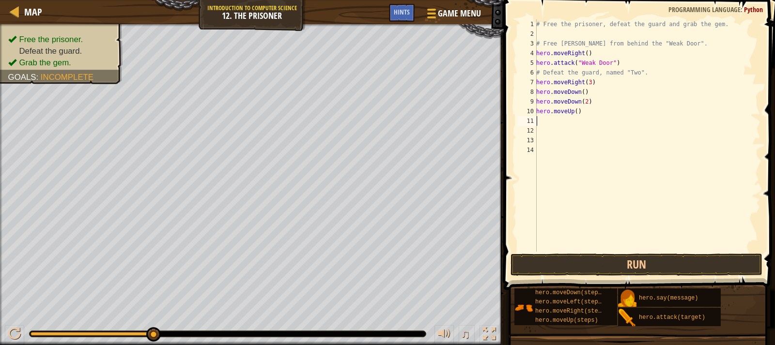
click at [574, 113] on div "# Free the prisoner, defeat the guard and grab the gem. # Free [PERSON_NAME] fr…" at bounding box center [647, 145] width 226 height 252
click at [671, 272] on button "Run" at bounding box center [637, 265] width 252 height 22
click at [707, 267] on button "Run" at bounding box center [637, 265] width 252 height 22
click at [722, 265] on button "Run" at bounding box center [637, 265] width 252 height 22
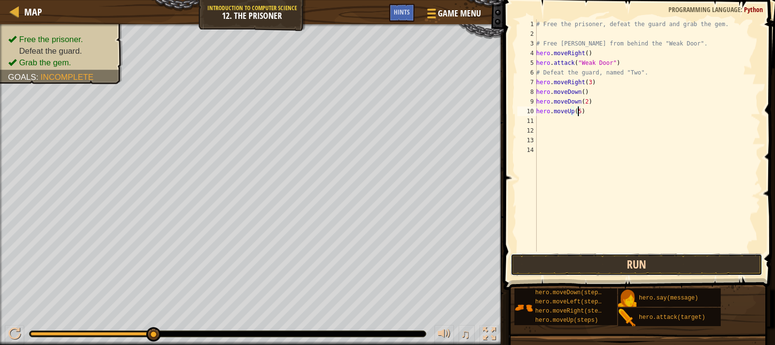
click at [644, 265] on button "Run" at bounding box center [637, 265] width 252 height 22
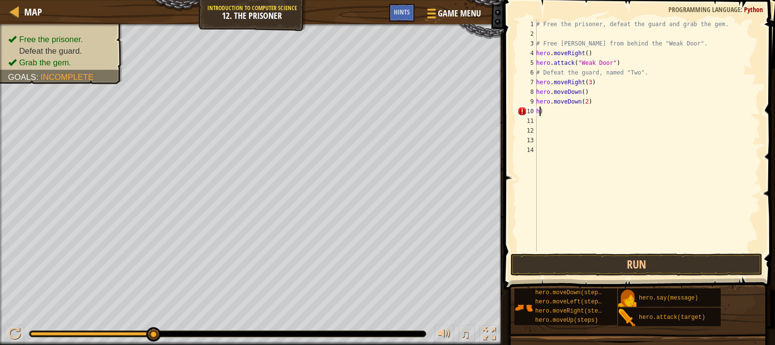
scroll to position [4, 0]
click at [539, 105] on div "# Free the prisoner, defeat the guard and grab the gem. # Free [PERSON_NAME] fr…" at bounding box center [647, 145] width 226 height 252
click at [546, 111] on div "# Free the prisoner, defeat the guard and grab the gem. # Free [PERSON_NAME] fr…" at bounding box center [647, 145] width 226 height 252
type textarea ")"
click at [564, 265] on button "Run" at bounding box center [637, 265] width 252 height 22
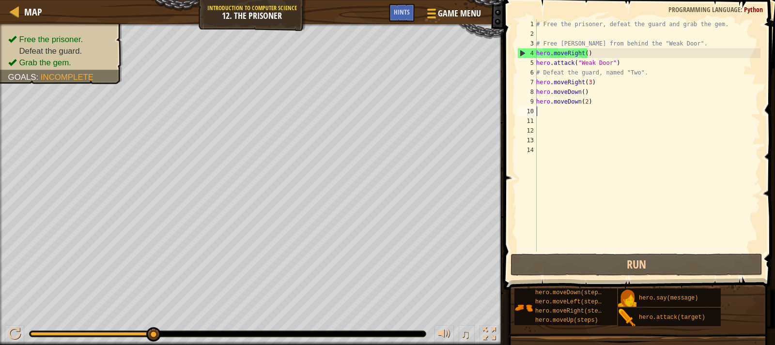
click at [554, 108] on div "# Free the prisoner, defeat the guard and grab the gem. # Free [PERSON_NAME] fr…" at bounding box center [647, 145] width 226 height 252
type textarea "h"
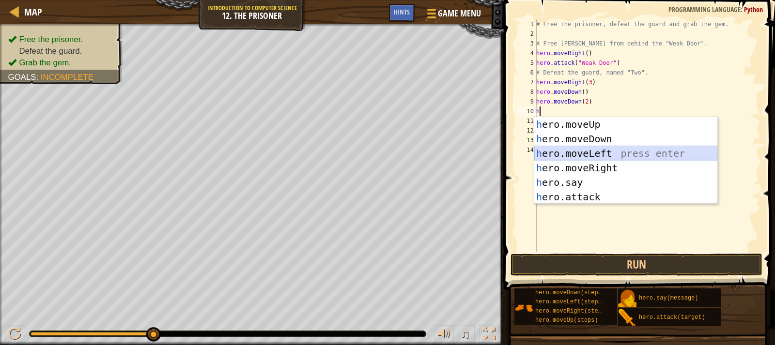
click at [657, 154] on div "h ero.moveUp press enter h ero.moveDown press enter h ero.moveLeft press enter …" at bounding box center [625, 175] width 183 height 116
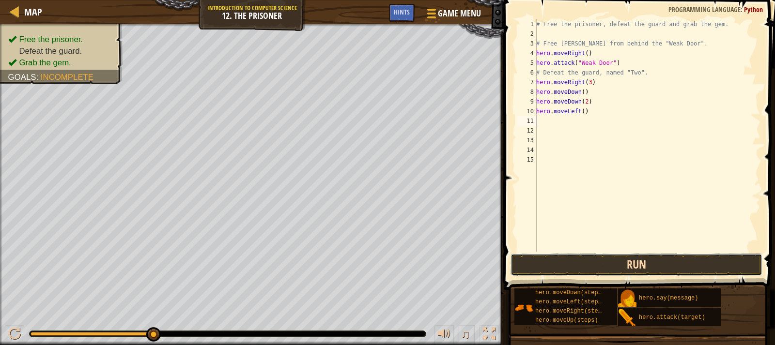
click at [726, 263] on button "Run" at bounding box center [637, 265] width 252 height 22
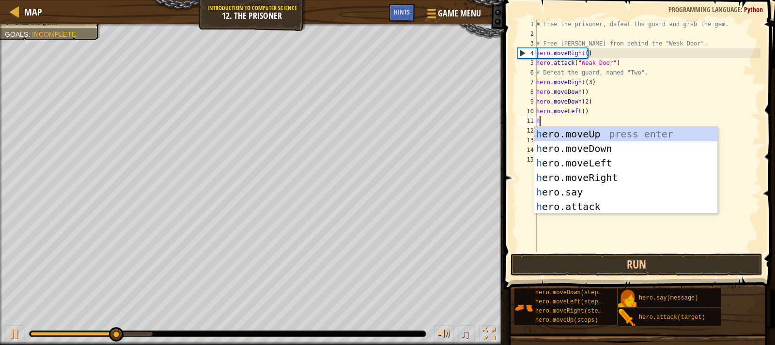
type textarea "he"
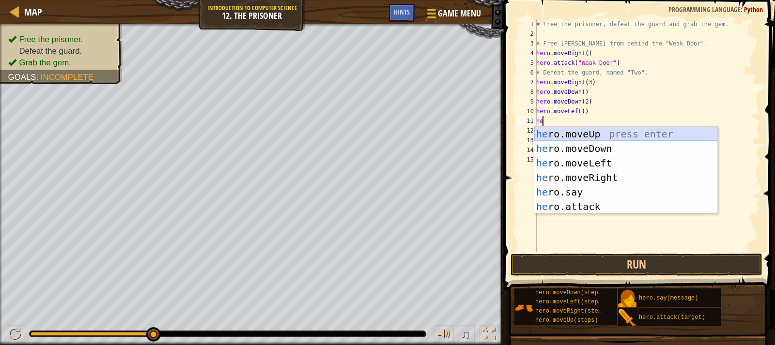
click at [601, 132] on div "he ro.moveUp press enter he ro.moveDown press enter he ro.moveLeft press enter …" at bounding box center [625, 185] width 183 height 116
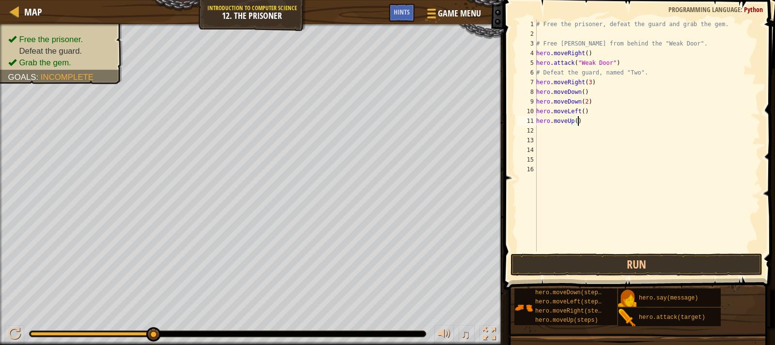
click at [576, 120] on div "# Free the prisoner, defeat the guard and grab the gem. # Free [PERSON_NAME] fr…" at bounding box center [647, 145] width 226 height 252
click at [575, 120] on div "# Free the prisoner, defeat the guard and grab the gem. # Free [PERSON_NAME] fr…" at bounding box center [647, 145] width 226 height 252
click at [668, 266] on button "Run" at bounding box center [637, 265] width 252 height 22
type textarea "hero.moveUp(4)"
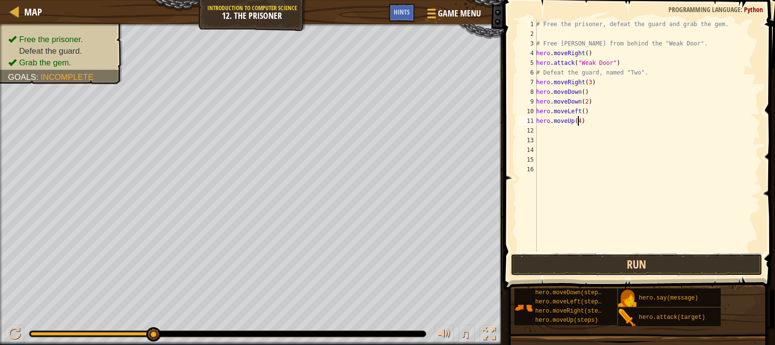
click at [664, 268] on button "Run" at bounding box center [637, 265] width 252 height 22
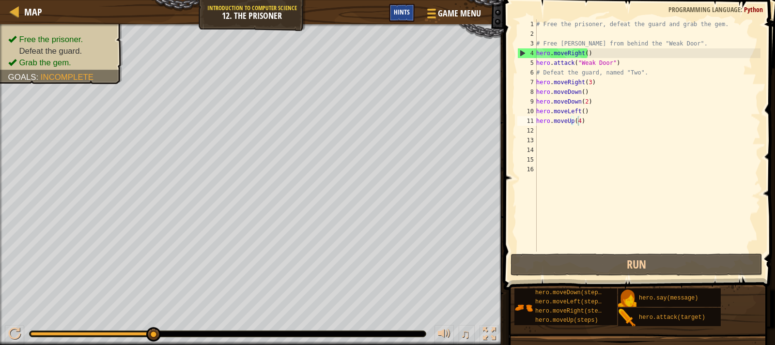
click at [395, 10] on span "Hints" at bounding box center [402, 11] width 16 height 9
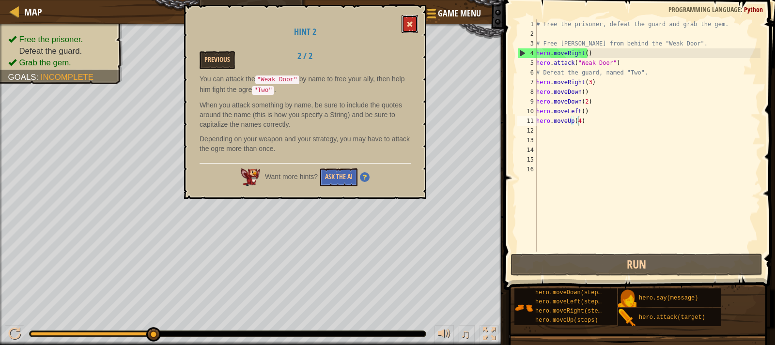
click at [413, 29] on button at bounding box center [410, 24] width 16 height 18
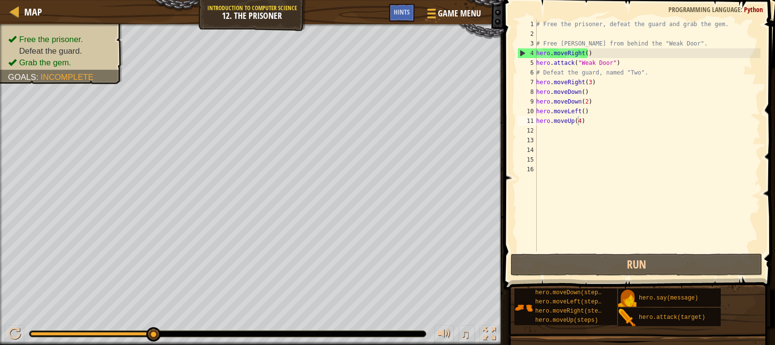
scroll to position [4, 0]
click at [611, 134] on div "# Free the prisoner, defeat the guard and grab the gem. # Free [PERSON_NAME] fr…" at bounding box center [647, 145] width 226 height 252
click at [617, 121] on div "# Free the prisoner, defeat the guard and grab the gem. # Free [PERSON_NAME] fr…" at bounding box center [647, 145] width 226 height 252
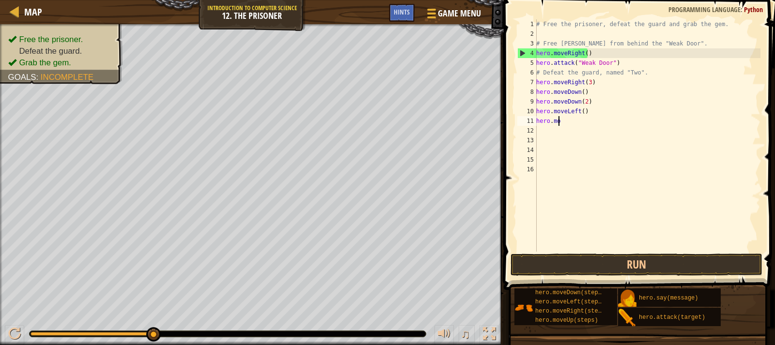
type textarea "h"
click at [586, 114] on div "# Free the prisoner, defeat the guard and grab the gem. # Free [PERSON_NAME] fr…" at bounding box center [647, 145] width 226 height 252
click at [583, 114] on div "# Free the prisoner, defeat the guard and grab the gem. # Free [PERSON_NAME] fr…" at bounding box center [647, 145] width 226 height 252
click at [575, 114] on div "# Free the prisoner, defeat the guard and grab the gem. # Free [PERSON_NAME] fr…" at bounding box center [647, 145] width 226 height 252
click at [581, 114] on div "# Free the prisoner, defeat the guard and grab the gem. # Free [PERSON_NAME] fr…" at bounding box center [647, 145] width 226 height 252
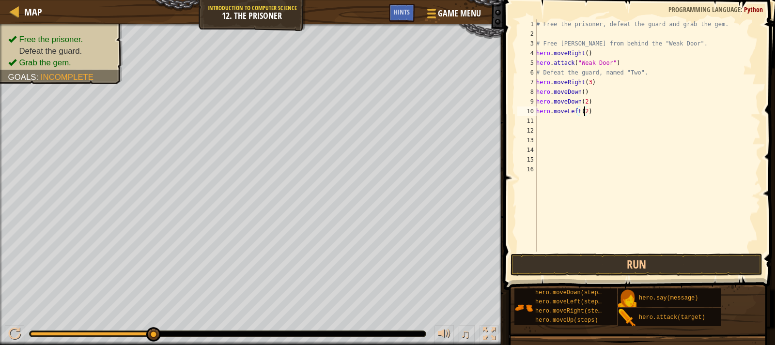
scroll to position [4, 4]
type textarea "hero.moveLeft(2)"
click at [699, 263] on button "Run" at bounding box center [637, 265] width 252 height 22
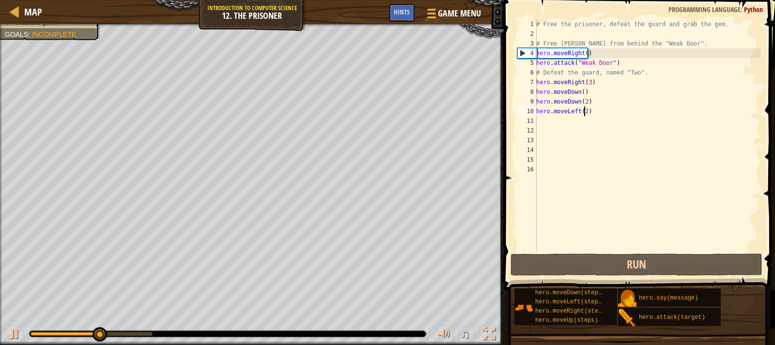
click at [559, 124] on div "# Free the prisoner, defeat the guard and grab the gem. # Free [PERSON_NAME] fr…" at bounding box center [647, 145] width 226 height 252
type textarea "h"
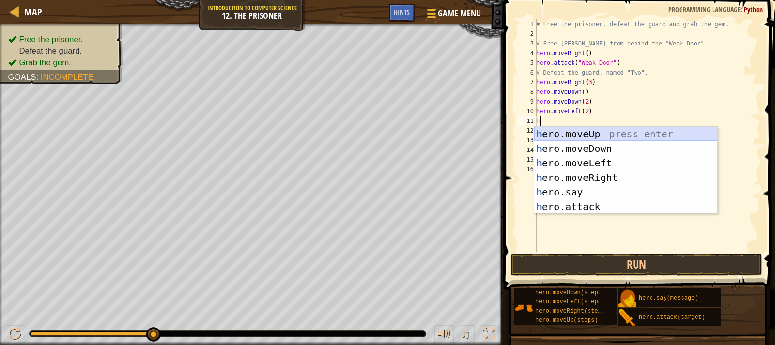
click at [607, 135] on div "h ero.moveUp press enter h ero.moveDown press enter h ero.moveLeft press enter …" at bounding box center [625, 185] width 183 height 116
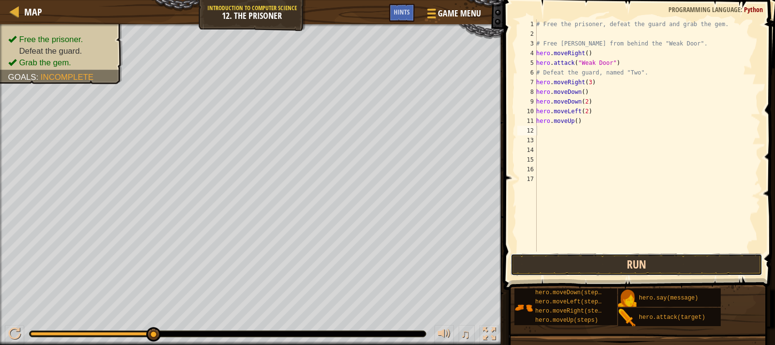
click at [727, 269] on button "Run" at bounding box center [637, 265] width 252 height 22
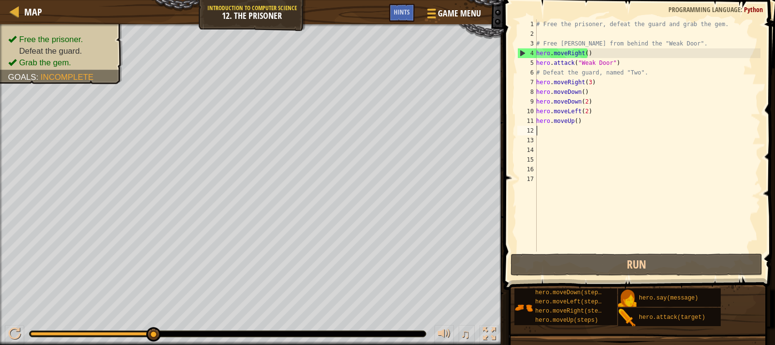
click at [576, 124] on div "# Free the prisoner, defeat the guard and grab the gem. # Free [PERSON_NAME] fr…" at bounding box center [647, 145] width 226 height 252
click at [629, 124] on div "# Free the prisoner, defeat the guard and grab the gem. # Free [PERSON_NAME] fr…" at bounding box center [647, 145] width 226 height 252
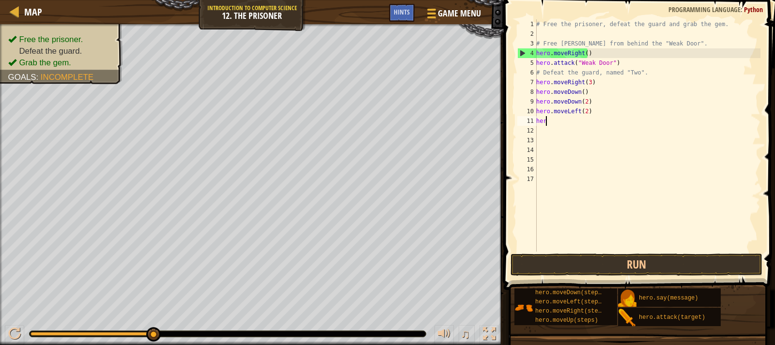
type textarea "h"
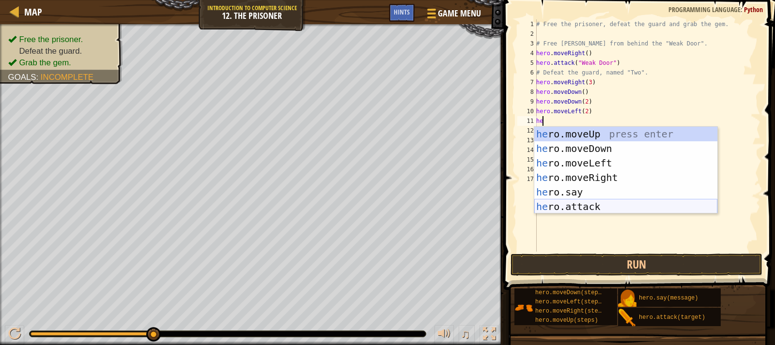
click at [611, 205] on div "he ro.moveUp press enter he ro.moveDown press enter he ro.moveLeft press enter …" at bounding box center [625, 185] width 183 height 116
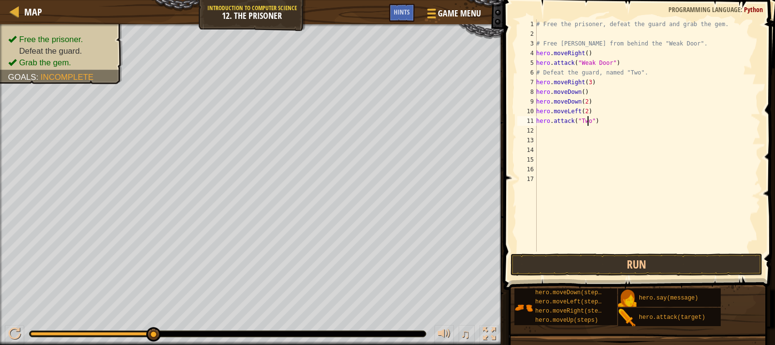
scroll to position [4, 4]
click at [740, 258] on button "Run" at bounding box center [637, 265] width 252 height 22
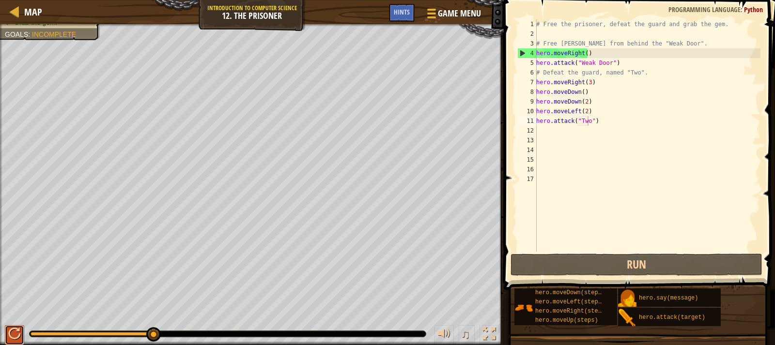
click at [18, 328] on div at bounding box center [14, 334] width 13 height 13
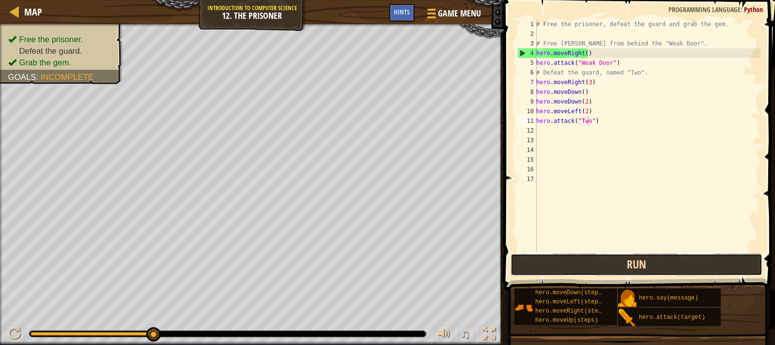
click at [673, 264] on button "Run" at bounding box center [637, 265] width 252 height 22
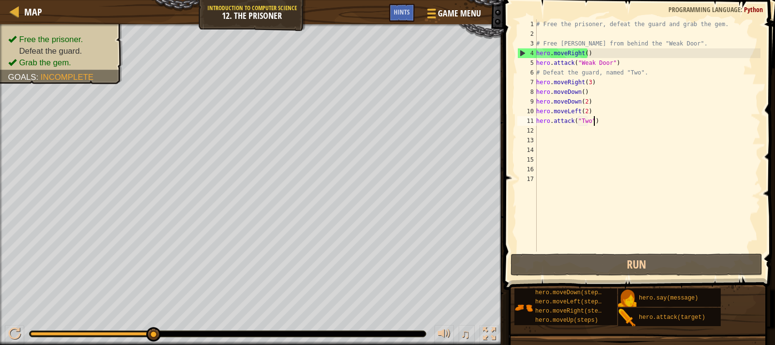
click at [635, 122] on div "# Free the prisoner, defeat the guard and grab the gem. # Free [PERSON_NAME] fr…" at bounding box center [647, 145] width 226 height 252
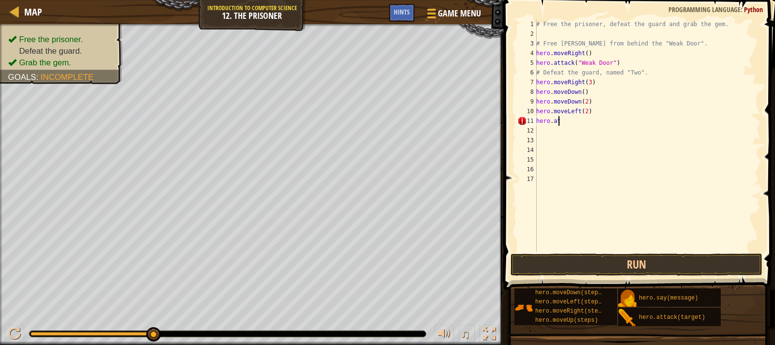
scroll to position [4, 0]
type textarea "h"
click at [613, 118] on div "# Free the prisoner, defeat the guard and grab the gem. # Free [PERSON_NAME] fr…" at bounding box center [647, 145] width 226 height 252
click at [617, 112] on div "# Free the prisoner, defeat the guard and grab the gem. # Free [PERSON_NAME] fr…" at bounding box center [647, 145] width 226 height 252
type textarea "h"
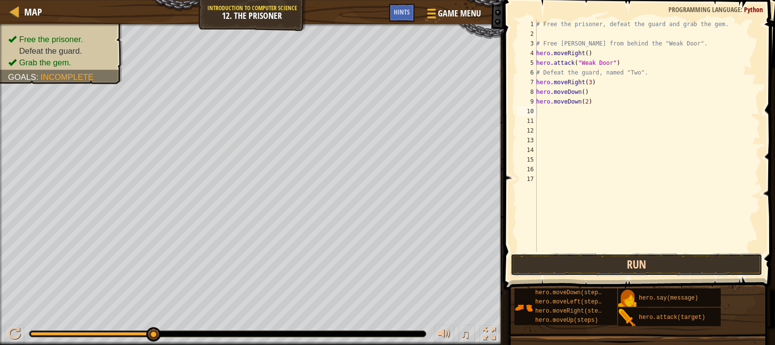
click at [648, 265] on button "Run" at bounding box center [637, 265] width 252 height 22
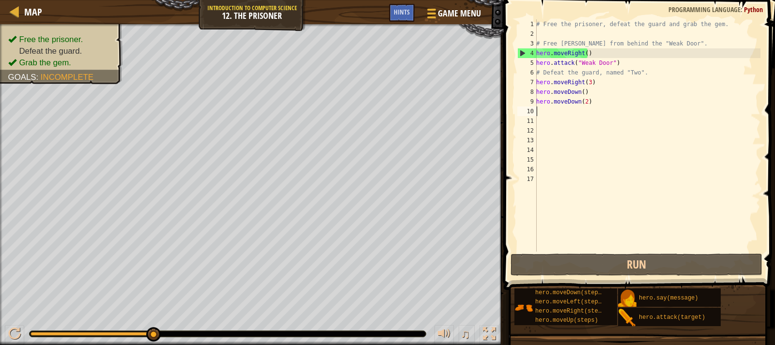
click at [556, 109] on div "# Free the prisoner, defeat the guard and grab the gem. # Free [PERSON_NAME] fr…" at bounding box center [647, 145] width 226 height 252
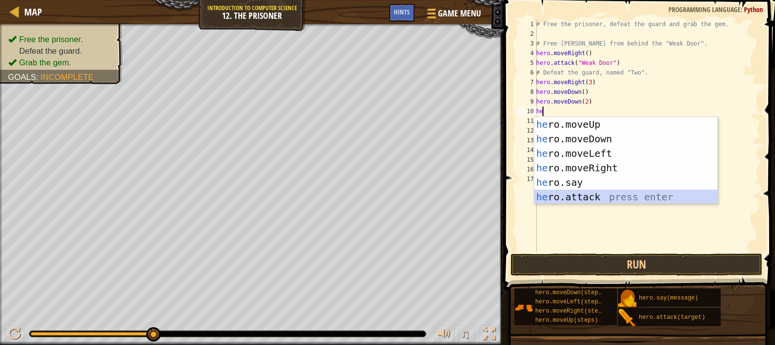
click at [604, 193] on div "he ro.moveUp press enter he ro.moveDown press enter he ro.moveLeft press enter …" at bounding box center [625, 175] width 183 height 116
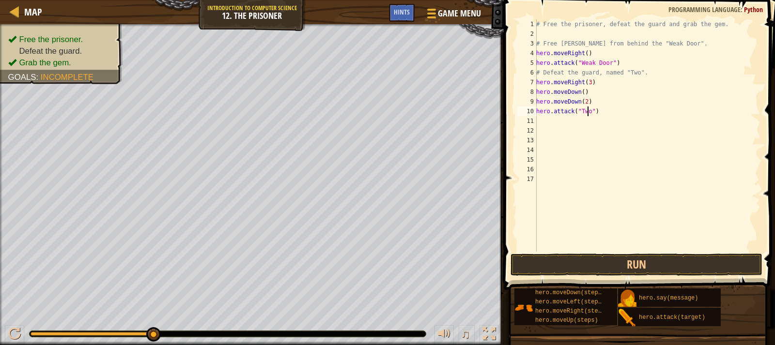
scroll to position [4, 4]
click at [691, 267] on button "Run" at bounding box center [637, 265] width 252 height 22
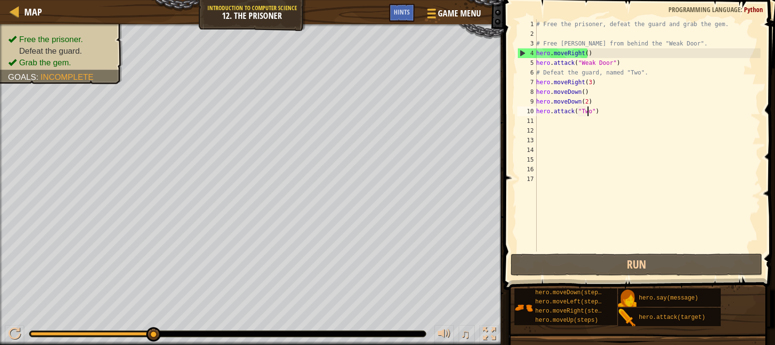
click at [590, 92] on div "# Free the prisoner, defeat the guard and grab the gem. # Free [PERSON_NAME] fr…" at bounding box center [647, 145] width 226 height 252
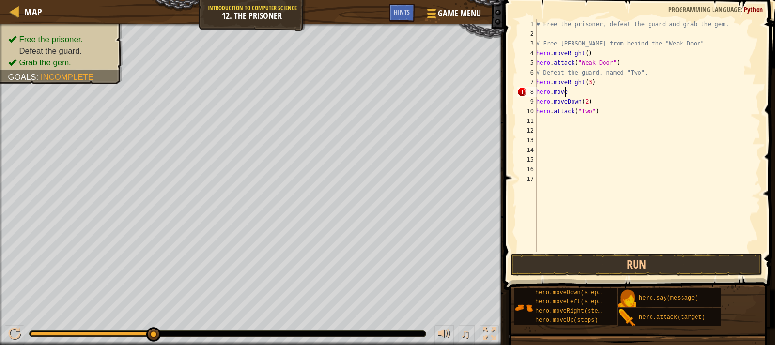
scroll to position [4, 0]
type textarea "h"
click at [700, 260] on button "Run" at bounding box center [637, 265] width 252 height 22
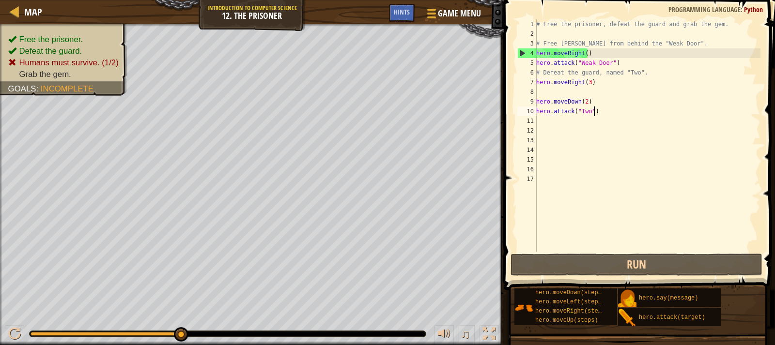
drag, startPoint x: 607, startPoint y: 116, endPoint x: 601, endPoint y: 102, distance: 15.0
click at [601, 102] on div "# Free the prisoner, defeat the guard and grab the gem. # Free [PERSON_NAME] fr…" at bounding box center [647, 145] width 226 height 252
click at [598, 100] on div "# Free the prisoner, defeat the guard and grab the gem. # Free [PERSON_NAME] fr…" at bounding box center [647, 135] width 226 height 233
click at [607, 111] on div "# Free the prisoner, defeat the guard and grab the gem. # Free [PERSON_NAME] fr…" at bounding box center [647, 145] width 226 height 252
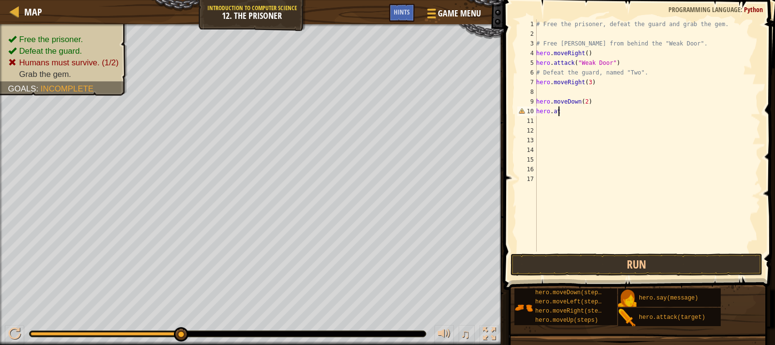
type textarea "h"
drag, startPoint x: 576, startPoint y: 93, endPoint x: 570, endPoint y: 95, distance: 6.7
click at [570, 95] on div "# Free the prisoner, defeat the guard and grab the gem. # Free [PERSON_NAME] fr…" at bounding box center [647, 145] width 226 height 252
click at [671, 263] on button "Run" at bounding box center [637, 265] width 252 height 22
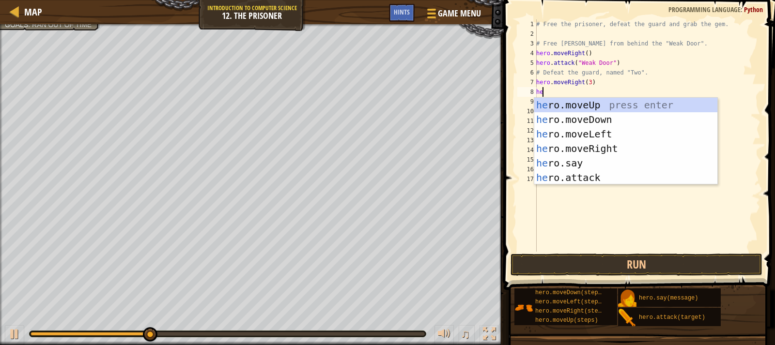
type textarea "her"
click at [619, 101] on div "her o.moveUp press enter her o.moveDown press enter her o.moveLeft press enter …" at bounding box center [625, 156] width 183 height 116
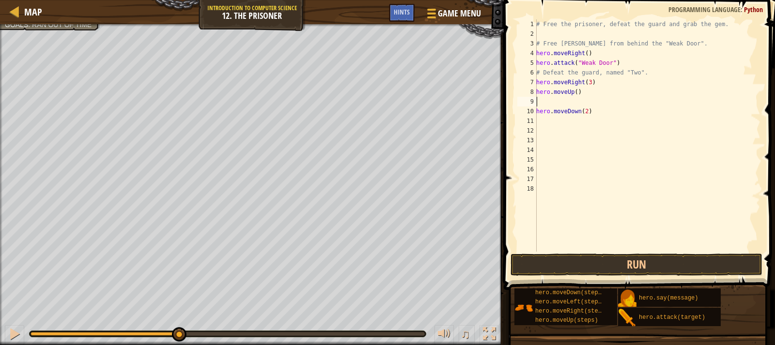
click at [588, 100] on div "# Free the prisoner, defeat the guard and grab the gem. # Free [PERSON_NAME] fr…" at bounding box center [647, 145] width 226 height 252
click at [767, 129] on span at bounding box center [640, 131] width 279 height 319
click at [575, 129] on div "# Free the prisoner, defeat the guard and grab the gem. # Free [PERSON_NAME] fr…" at bounding box center [647, 145] width 226 height 252
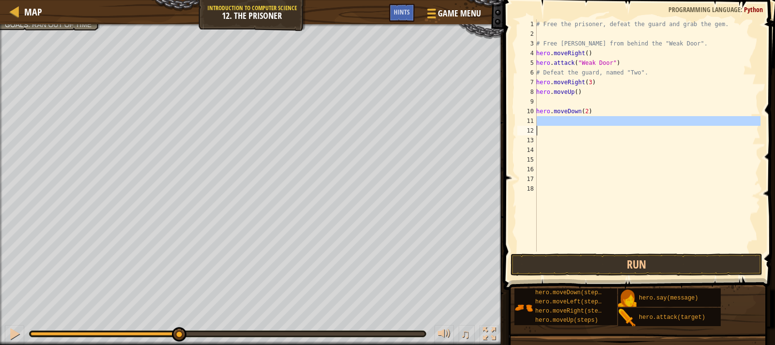
click at [574, 124] on div "# Free the prisoner, defeat the guard and grab the gem. # Free [PERSON_NAME] fr…" at bounding box center [647, 135] width 226 height 233
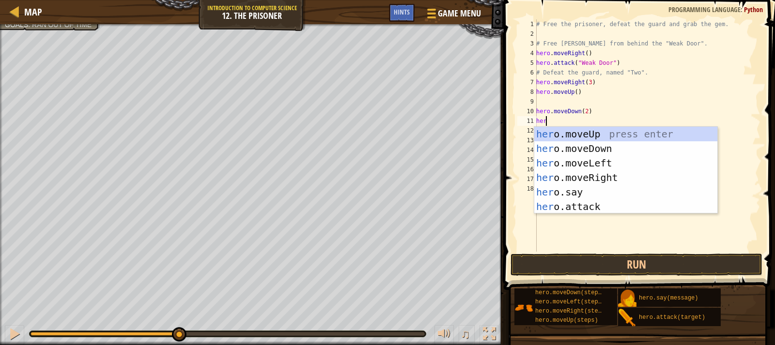
scroll to position [4, 0]
type textarea "hero"
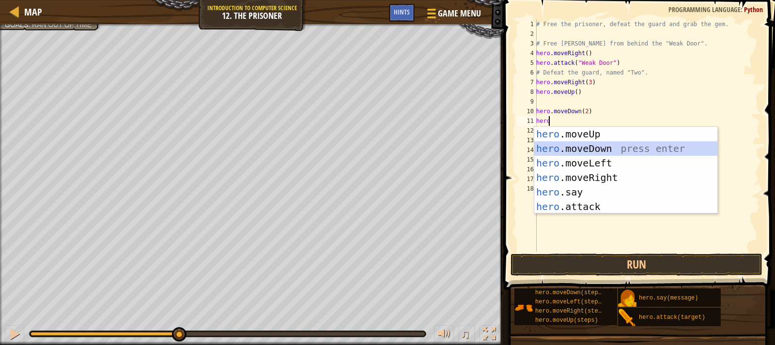
click at [640, 145] on div "hero .moveUp press enter hero .moveDown press enter hero .moveLeft press enter …" at bounding box center [625, 185] width 183 height 116
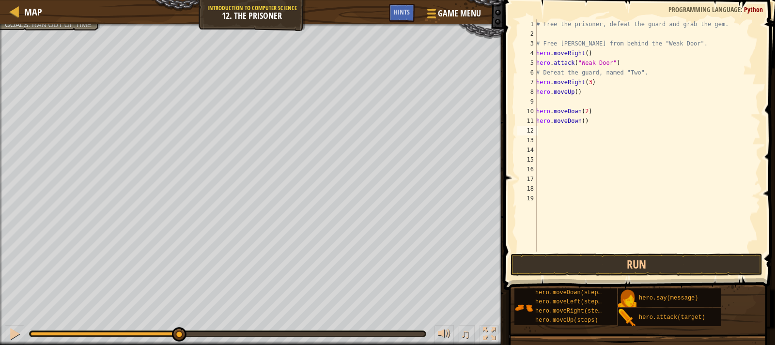
click at [582, 123] on div "# Free the prisoner, defeat the guard and grab the gem. # Free [PERSON_NAME] fr…" at bounding box center [647, 145] width 226 height 252
type textarea "hero.moveDown(2)"
drag, startPoint x: 737, startPoint y: 255, endPoint x: 758, endPoint y: 243, distance: 23.7
click at [756, 244] on div "hero.moveDown(2) 1 2 3 4 5 6 7 8 9 10 11 12 13 14 15 16 17 18 19 # Free the pri…" at bounding box center [638, 164] width 274 height 319
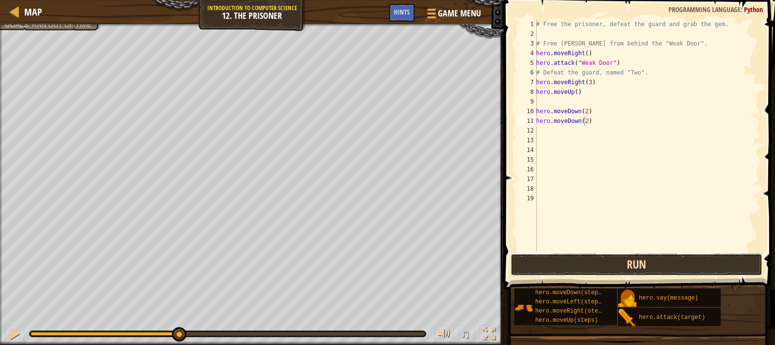
click at [690, 265] on button "Run" at bounding box center [637, 265] width 252 height 22
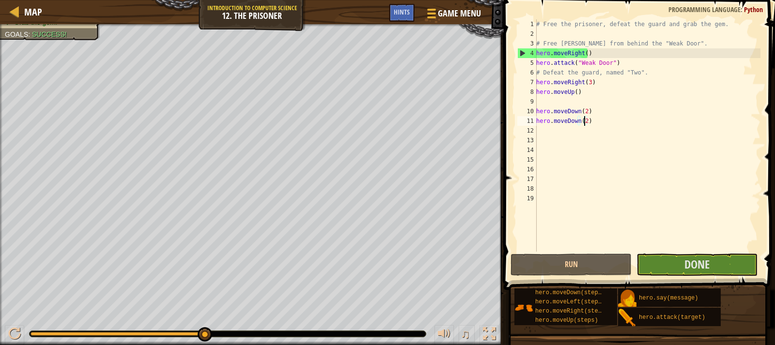
click at [590, 140] on div "# Free the prisoner, defeat the guard and grab the gem. # Free [PERSON_NAME] fr…" at bounding box center [647, 145] width 226 height 252
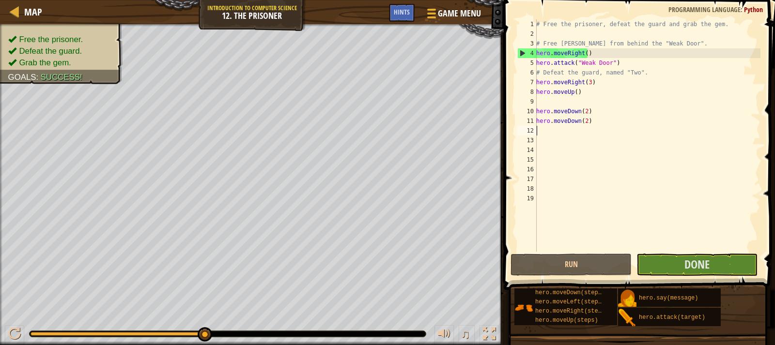
click at [593, 130] on div "# Free the prisoner, defeat the guard and grab the gem. # Free [PERSON_NAME] fr…" at bounding box center [647, 145] width 226 height 252
click at [593, 265] on button "Run" at bounding box center [571, 265] width 121 height 22
click at [622, 262] on button "Run" at bounding box center [571, 265] width 121 height 22
click at [561, 264] on button "Run" at bounding box center [571, 265] width 121 height 22
click at [569, 255] on button "Run" at bounding box center [571, 265] width 121 height 22
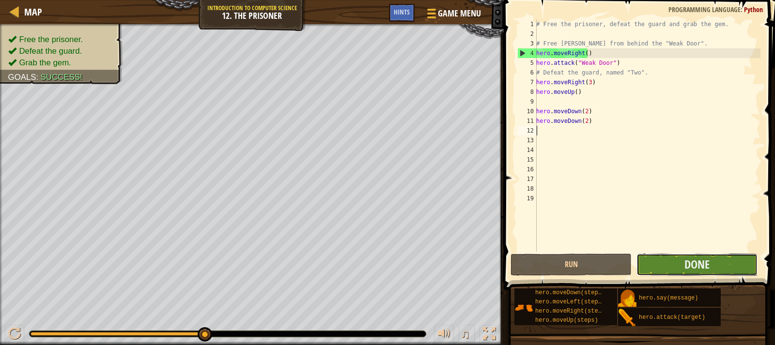
click at [716, 265] on button "Done" at bounding box center [697, 265] width 121 height 22
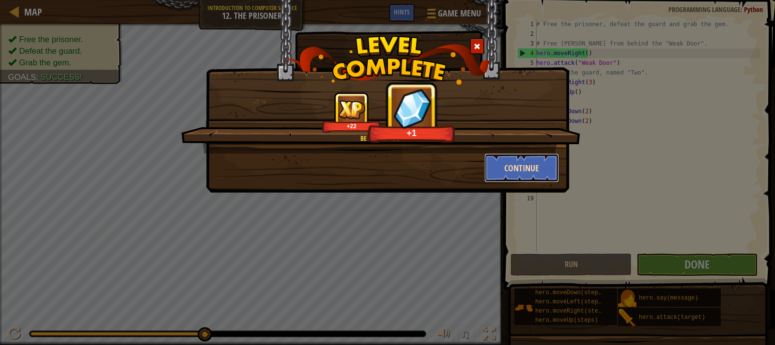
click at [551, 180] on button "Continue" at bounding box center [521, 168] width 75 height 29
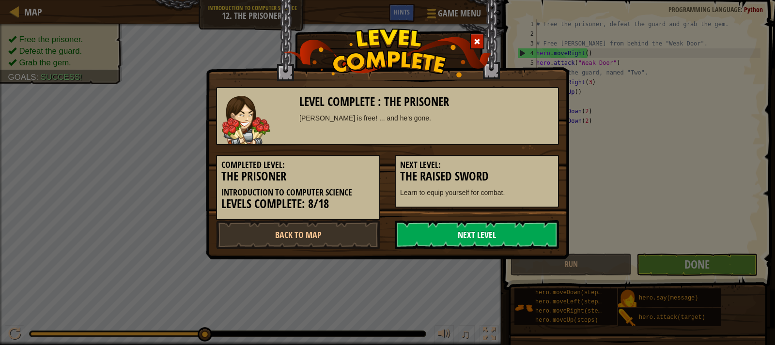
drag, startPoint x: 516, startPoint y: 231, endPoint x: 523, endPoint y: 234, distance: 7.8
click at [516, 232] on link "Next Level" at bounding box center [477, 234] width 164 height 29
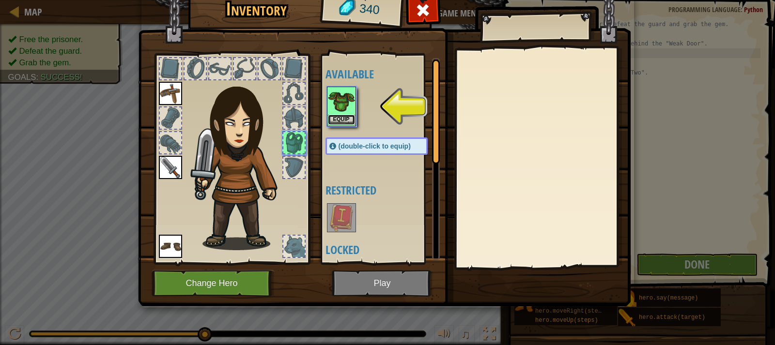
click at [347, 119] on button "Equip" at bounding box center [341, 120] width 27 height 10
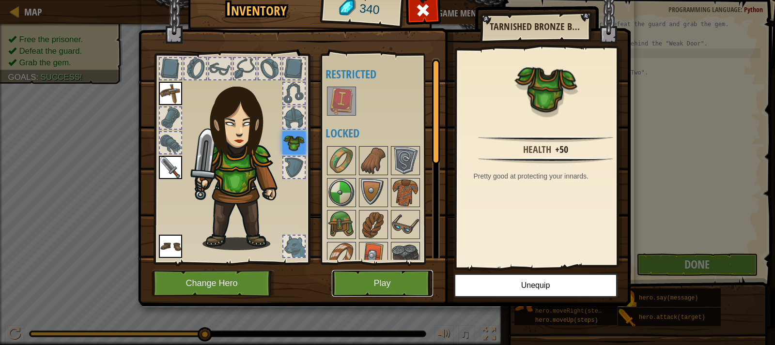
click at [372, 271] on button "Play" at bounding box center [382, 283] width 101 height 27
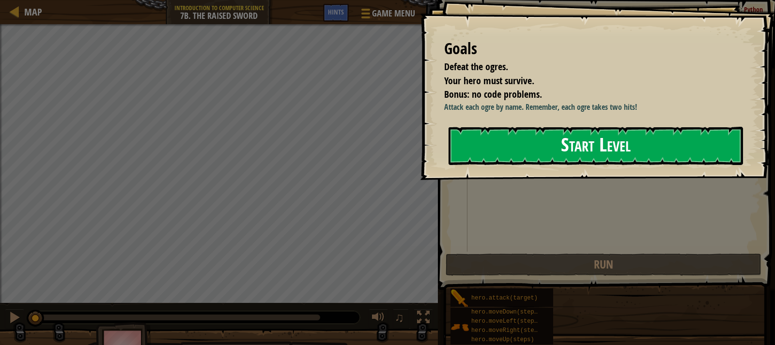
click at [495, 130] on button "Start Level" at bounding box center [596, 146] width 295 height 38
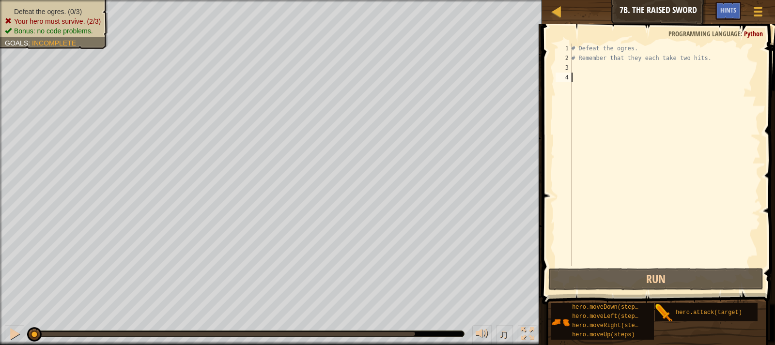
click at [583, 83] on div "# Defeat the ogres. # Remember that they each take two hits." at bounding box center [665, 165] width 191 height 242
click at [584, 71] on div "# Defeat the ogres. # Remember that they each take two hits." at bounding box center [665, 165] width 191 height 242
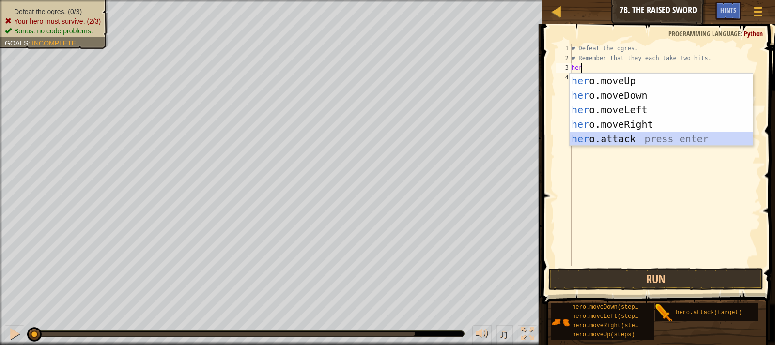
click at [659, 132] on div "her o.moveUp press enter her o.moveDown press enter her o.moveLeft press enter …" at bounding box center [661, 125] width 183 height 102
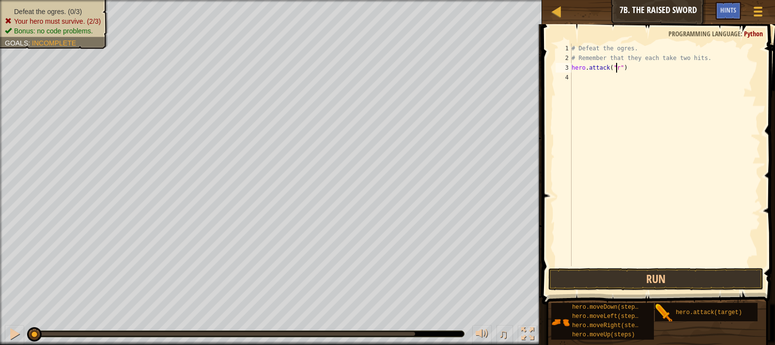
scroll to position [4, 4]
type textarea "hero.attack("rig")"
click at [618, 73] on div "# Defeat the ogres. # Remember that they each take two hits. hero . attack ( "r…" at bounding box center [665, 165] width 191 height 242
click at [617, 68] on div "# Defeat the ogres. # Remember that they each take two hits. hero . attack ( "r…" at bounding box center [665, 165] width 191 height 242
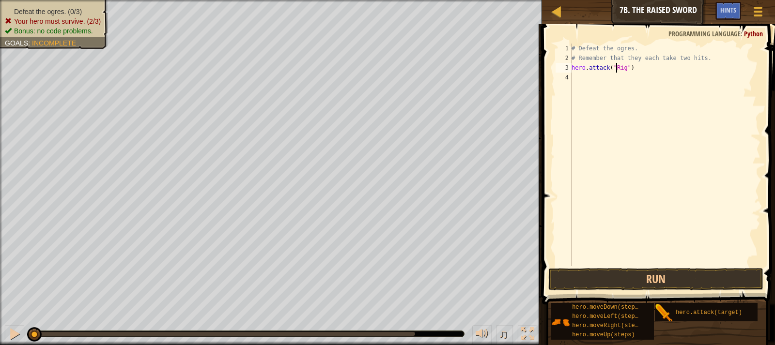
scroll to position [4, 3]
type textarea "hero.attack("Rig")"
click at [727, 271] on button "Run" at bounding box center [655, 279] width 215 height 22
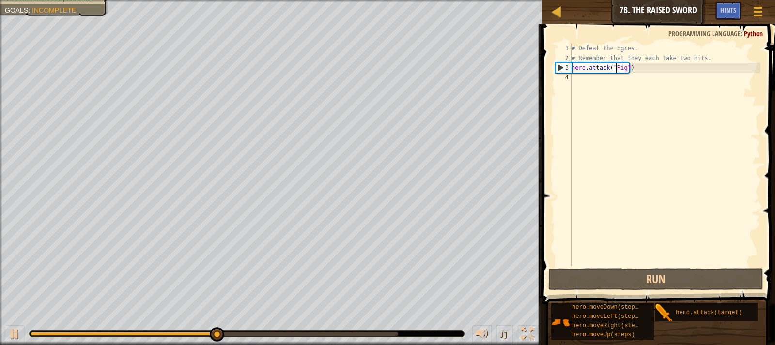
click at [603, 77] on div "# Defeat the ogres. # Remember that they each take two hits. hero . attack ( "R…" at bounding box center [665, 165] width 191 height 242
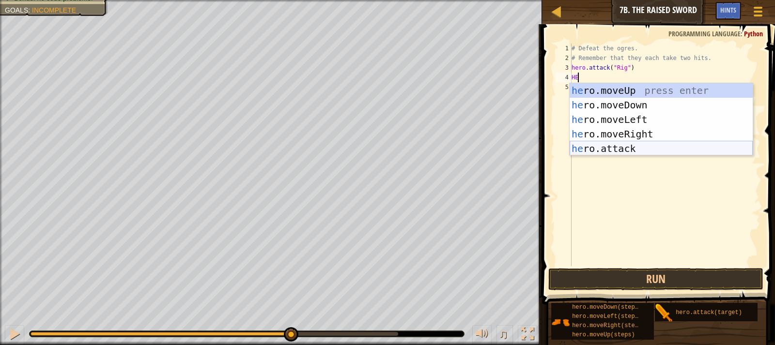
click at [627, 149] on div "he ro.moveUp press enter he ro.moveDown press enter he ro.moveLeft press enter …" at bounding box center [661, 134] width 183 height 102
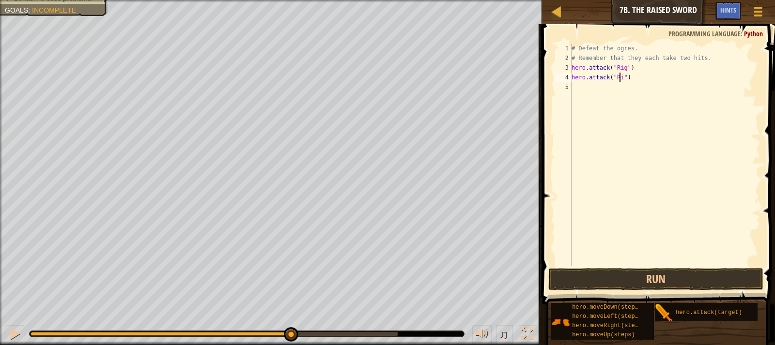
scroll to position [4, 4]
type textarea "hero.attack("Rig")"
click at [659, 270] on button "Run" at bounding box center [655, 279] width 215 height 22
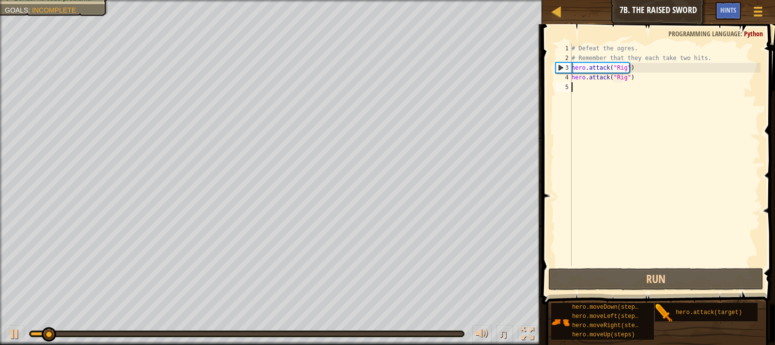
click at [601, 88] on div "# Defeat the ogres. # Remember that they each take two hits. hero . attack ( "R…" at bounding box center [665, 165] width 191 height 242
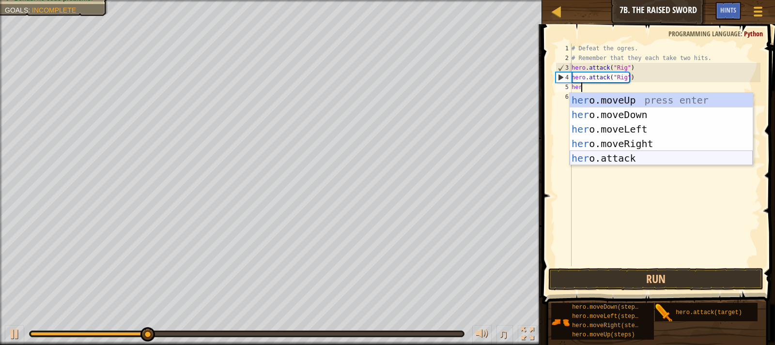
click at [687, 163] on div "her o.moveUp press enter her o.moveDown press enter her o.moveLeft press enter …" at bounding box center [661, 144] width 183 height 102
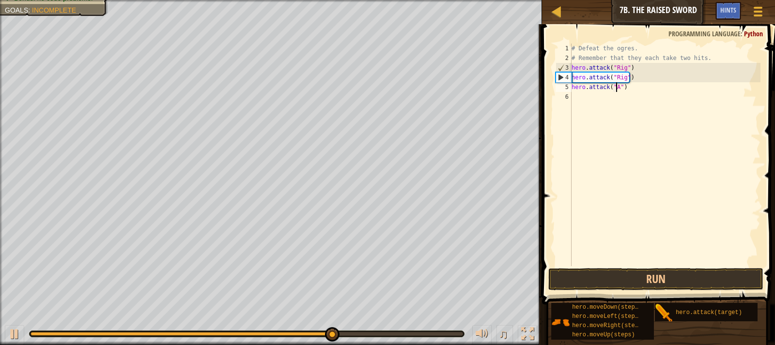
scroll to position [4, 4]
type textarea "hero.attack("Ack")"
click at [638, 98] on div "# Defeat the ogres. # Remember that they each take two hits. hero . attack ( "R…" at bounding box center [665, 165] width 191 height 242
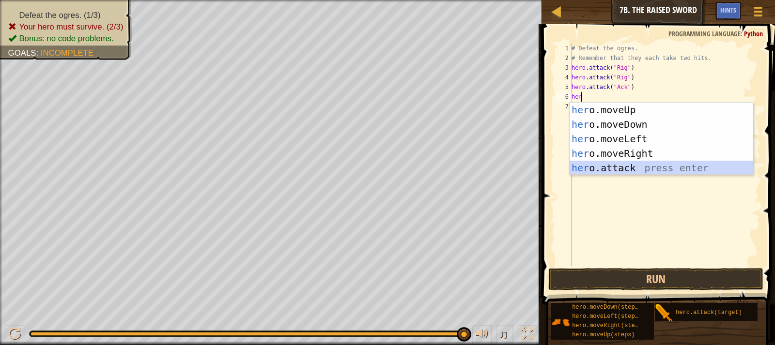
click at [654, 170] on div "her o.moveUp press enter her o.moveDown press enter her o.moveLeft press enter …" at bounding box center [661, 154] width 183 height 102
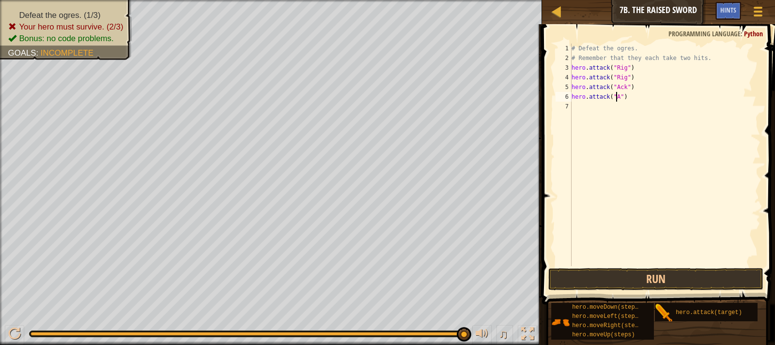
scroll to position [4, 4]
type textarea "hero.attack("Ack")"
click at [712, 268] on span at bounding box center [659, 150] width 241 height 309
click at [732, 276] on button "Run" at bounding box center [655, 279] width 215 height 22
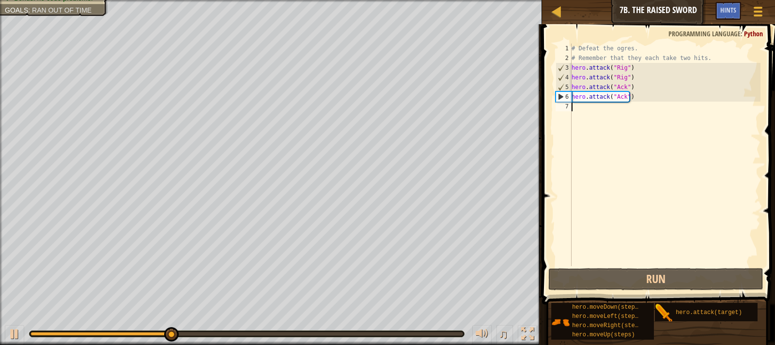
click at [613, 102] on div "# Defeat the ogres. # Remember that they each take two hits. hero . attack ( "R…" at bounding box center [665, 165] width 191 height 242
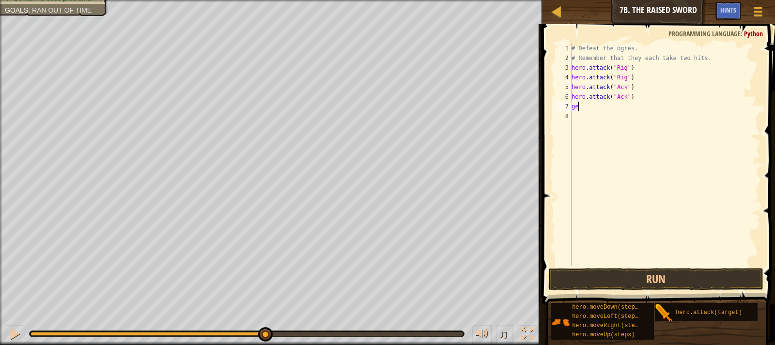
type textarea "g"
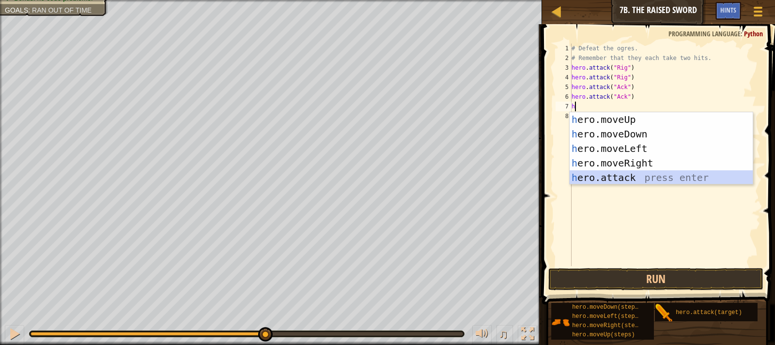
click at [637, 174] on div "h ero.moveUp press enter h ero.moveDown press enter h ero.moveLeft press enter …" at bounding box center [661, 163] width 183 height 102
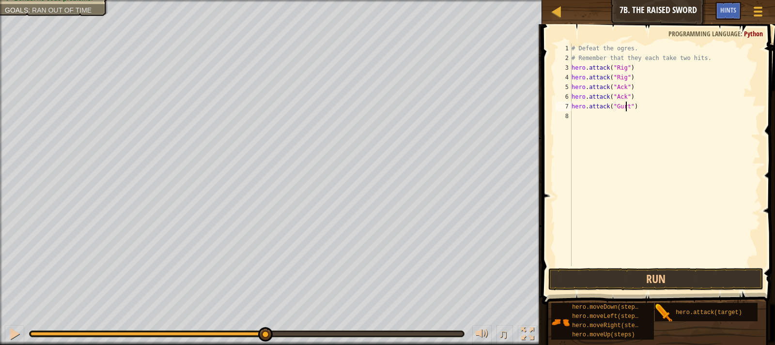
scroll to position [4, 4]
type textarea "hero.attack("Gurt")"
click at [740, 281] on button "Run" at bounding box center [655, 279] width 215 height 22
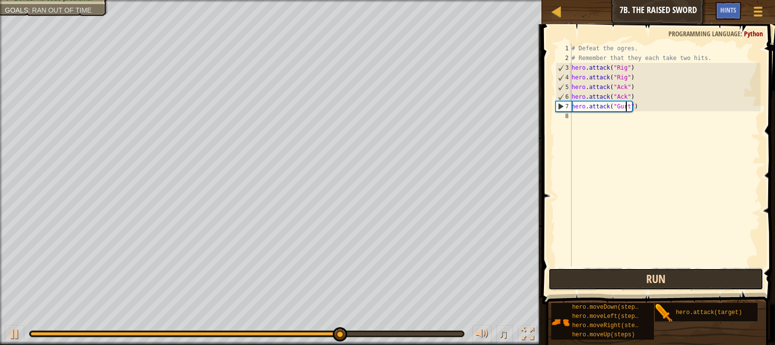
click at [689, 282] on button "Run" at bounding box center [655, 279] width 215 height 22
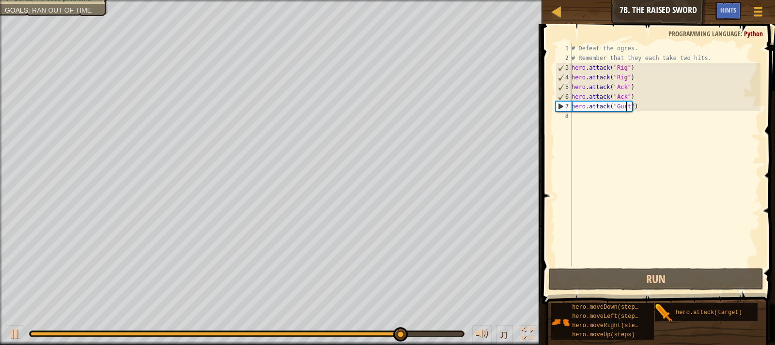
click at [607, 124] on div "# Defeat the ogres. # Remember that they each take two hits. hero . attack ( "R…" at bounding box center [665, 165] width 191 height 242
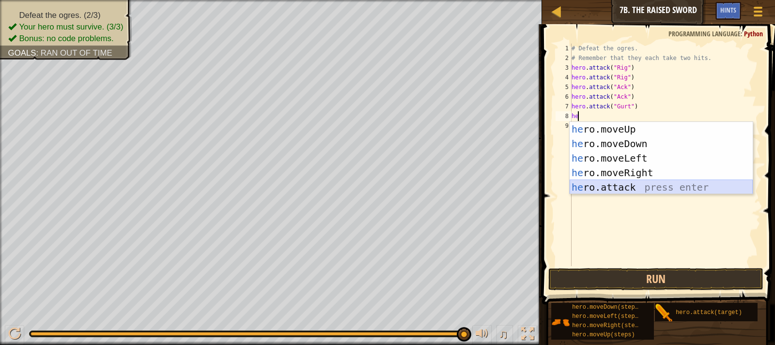
click at [690, 191] on div "he ro.moveUp press enter he ro.moveDown press enter he ro.moveLeft press enter …" at bounding box center [661, 173] width 183 height 102
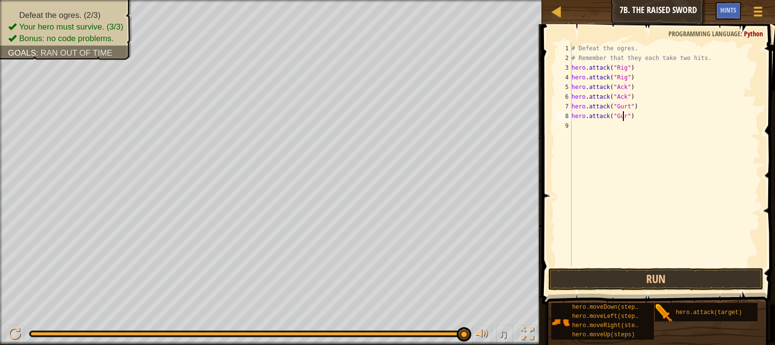
scroll to position [4, 4]
type textarea "hero.attack("Gurt")"
drag, startPoint x: 661, startPoint y: 277, endPoint x: 658, endPoint y: 260, distance: 17.2
click at [661, 277] on button "Run" at bounding box center [655, 279] width 215 height 22
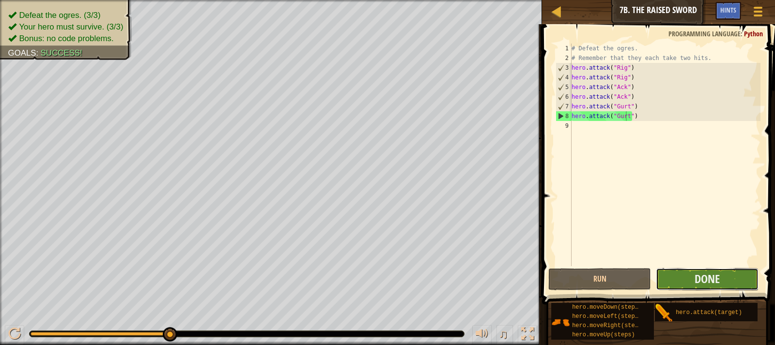
click at [725, 270] on button "Done" at bounding box center [707, 279] width 103 height 22
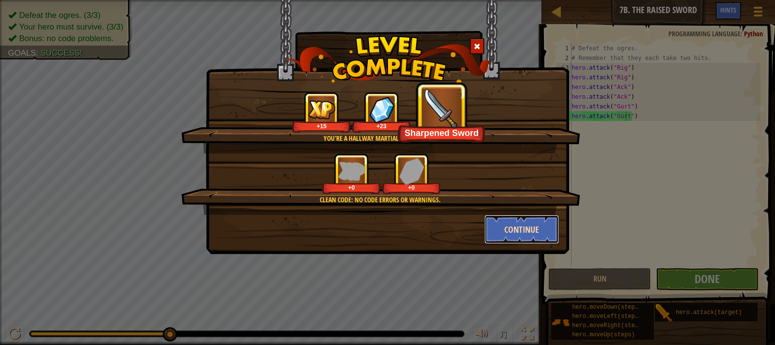
click at [530, 228] on button "Continue" at bounding box center [521, 229] width 75 height 29
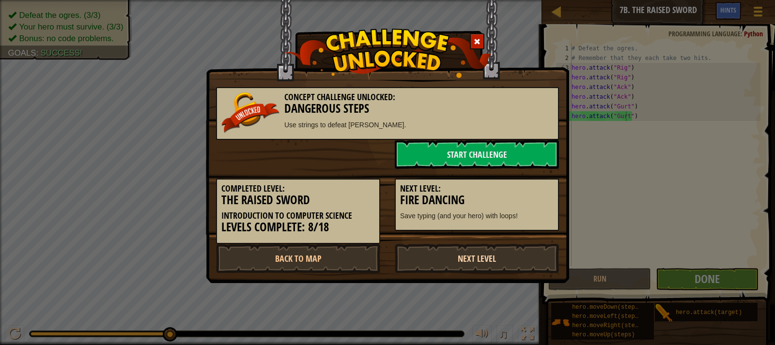
click at [515, 259] on link "Next Level" at bounding box center [477, 258] width 164 height 29
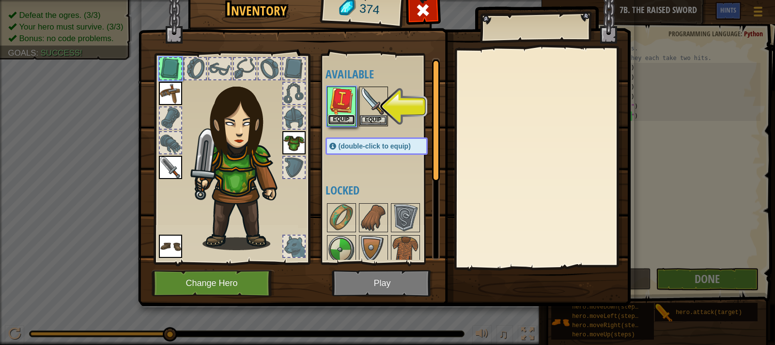
click at [347, 122] on button "Equip" at bounding box center [341, 120] width 27 height 10
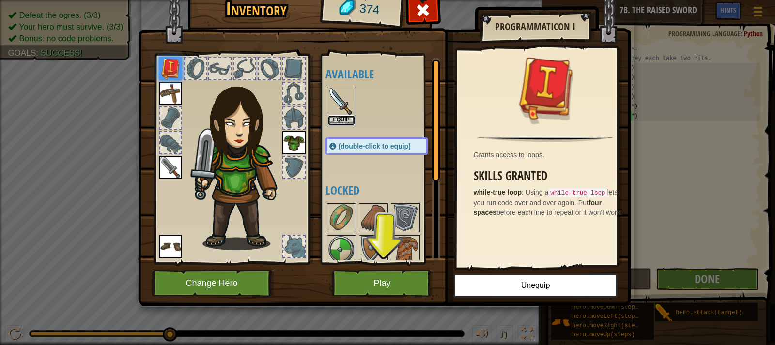
click at [351, 119] on button "Equip" at bounding box center [341, 120] width 27 height 10
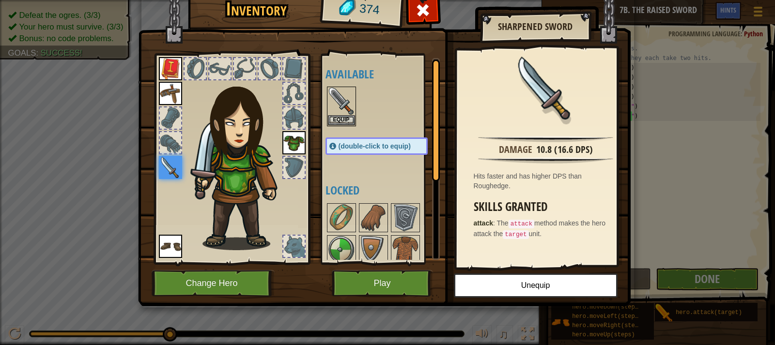
click at [176, 168] on img at bounding box center [170, 167] width 23 height 23
drag, startPoint x: 176, startPoint y: 168, endPoint x: 284, endPoint y: 158, distance: 108.5
click at [177, 167] on img at bounding box center [170, 167] width 23 height 23
click at [343, 121] on button "Equip" at bounding box center [341, 120] width 27 height 10
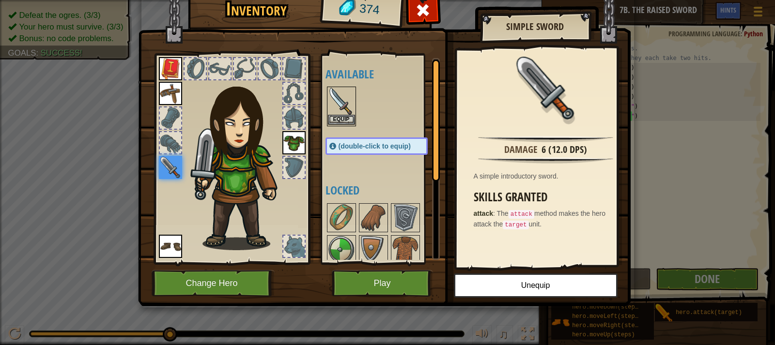
click at [344, 126] on div "Equip" at bounding box center [341, 107] width 29 height 40
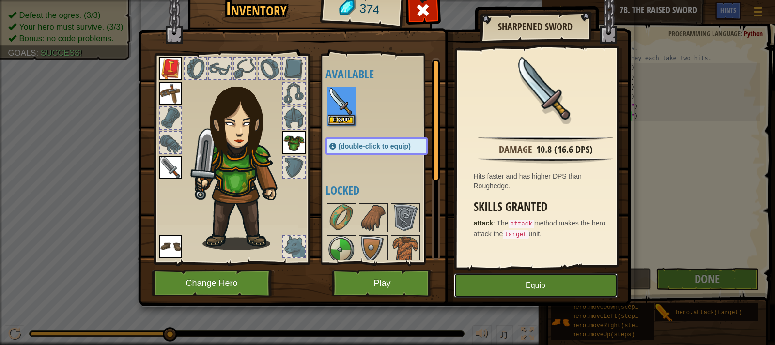
drag, startPoint x: 591, startPoint y: 279, endPoint x: 601, endPoint y: 271, distance: 12.4
click at [600, 276] on button "Equip" at bounding box center [536, 286] width 164 height 24
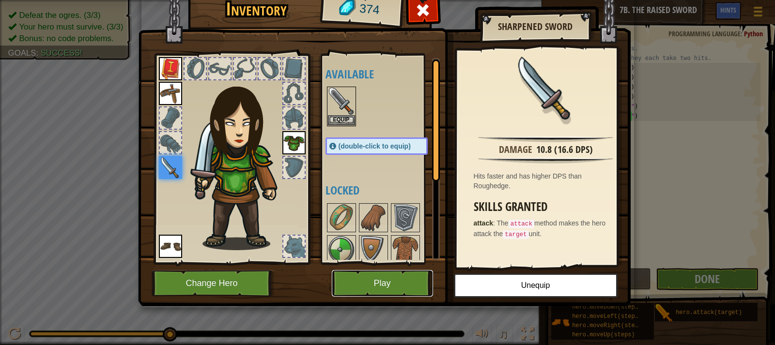
click at [375, 279] on button "Play" at bounding box center [382, 283] width 101 height 27
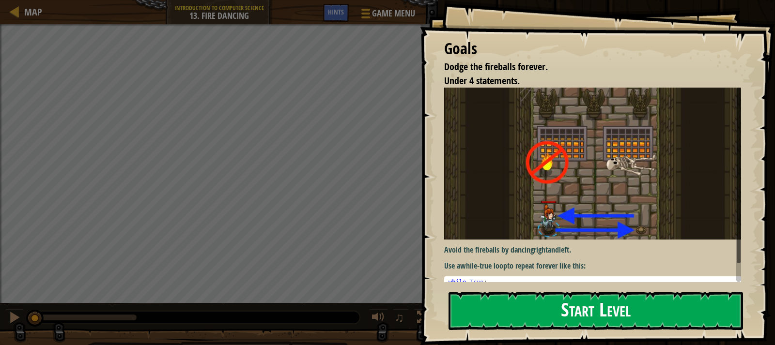
click at [553, 304] on button "Start Level" at bounding box center [596, 311] width 295 height 38
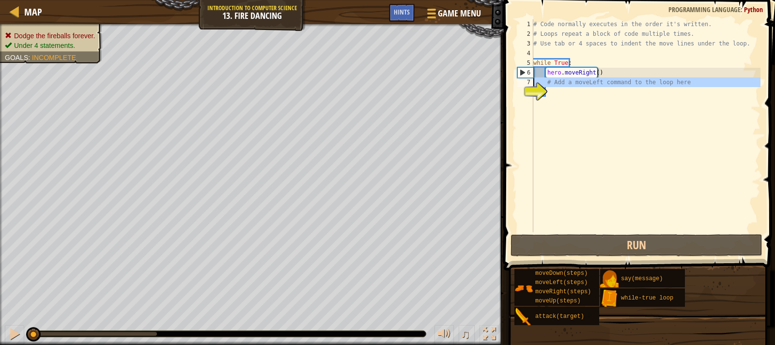
click at [533, 87] on div "8" at bounding box center [525, 92] width 16 height 10
click at [543, 74] on div "# Code normally executes in the order it's written. # Loops repeat a block of c…" at bounding box center [645, 135] width 229 height 233
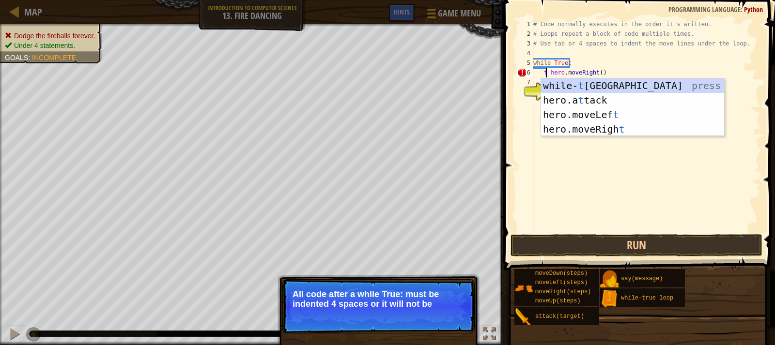
type textarea "hero.moveRight()"
